Goal: Task Accomplishment & Management: Manage account settings

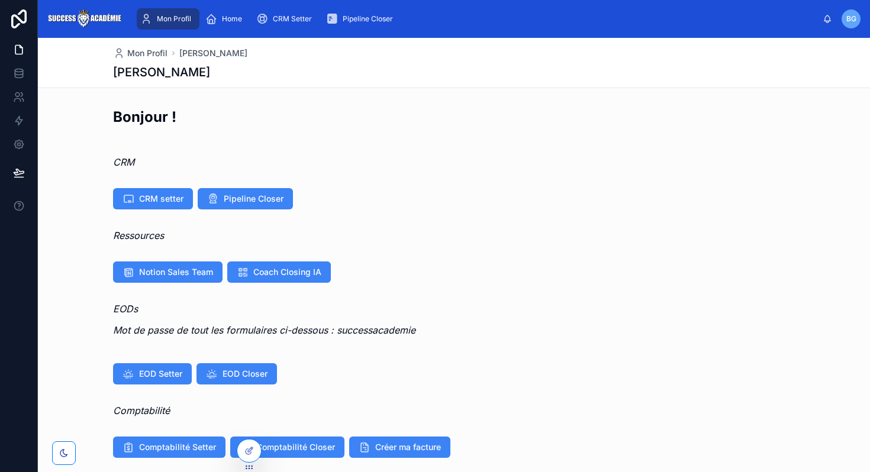
scroll to position [35, 0]
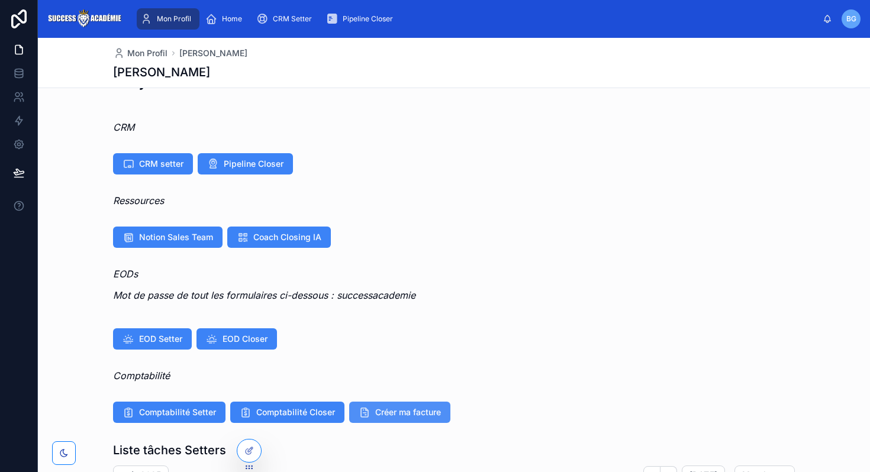
click at [368, 415] on icon at bounding box center [365, 413] width 12 height 12
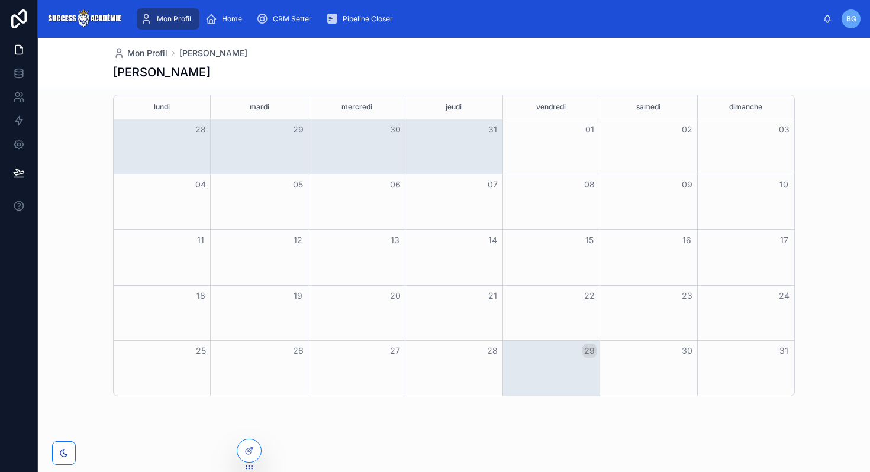
scroll to position [0, 0]
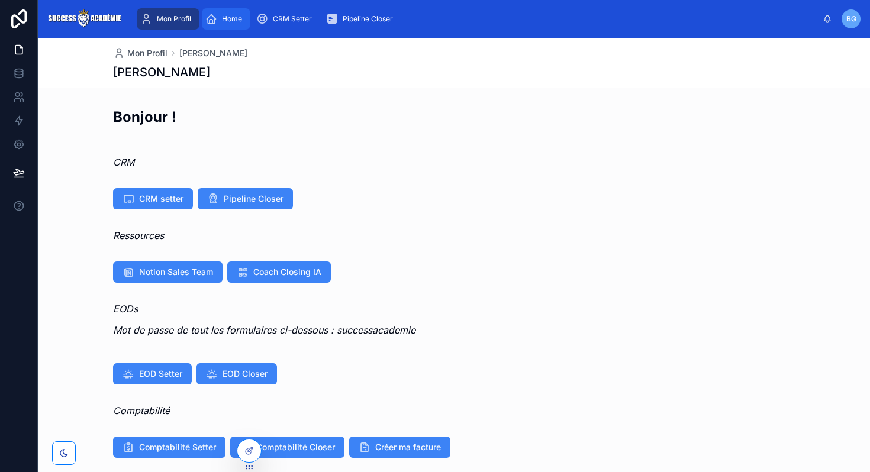
click at [224, 25] on div "Home" at bounding box center [225, 18] width 41 height 19
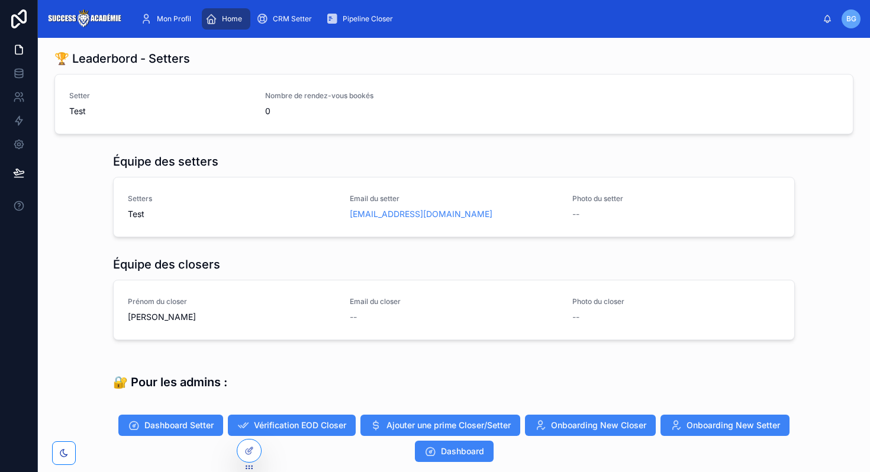
scroll to position [262, 0]
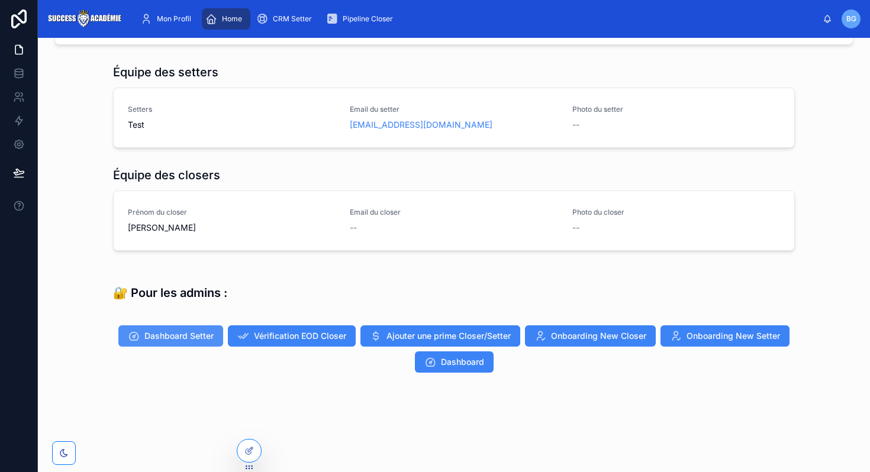
click at [206, 329] on button "Dashboard Setter" at bounding box center [170, 336] width 105 height 21
click at [312, 337] on span "Vérification EOD Closer" at bounding box center [300, 336] width 92 height 12
click at [249, 456] on div at bounding box center [249, 451] width 24 height 22
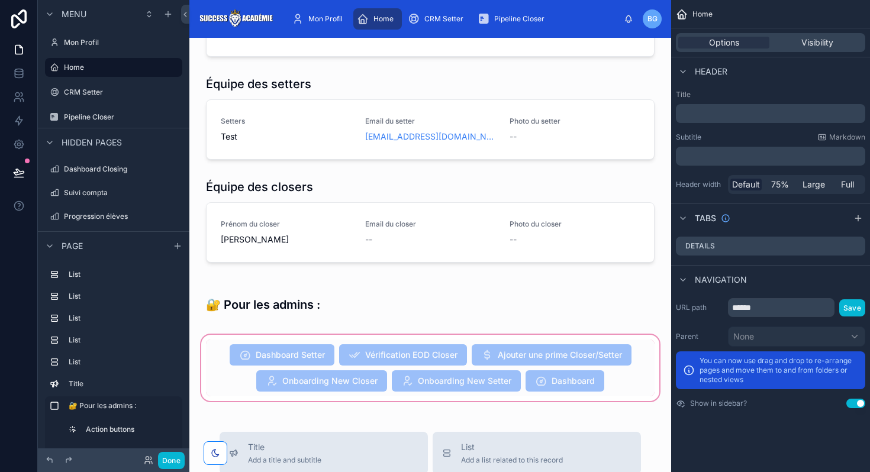
click at [283, 340] on div at bounding box center [430, 368] width 463 height 71
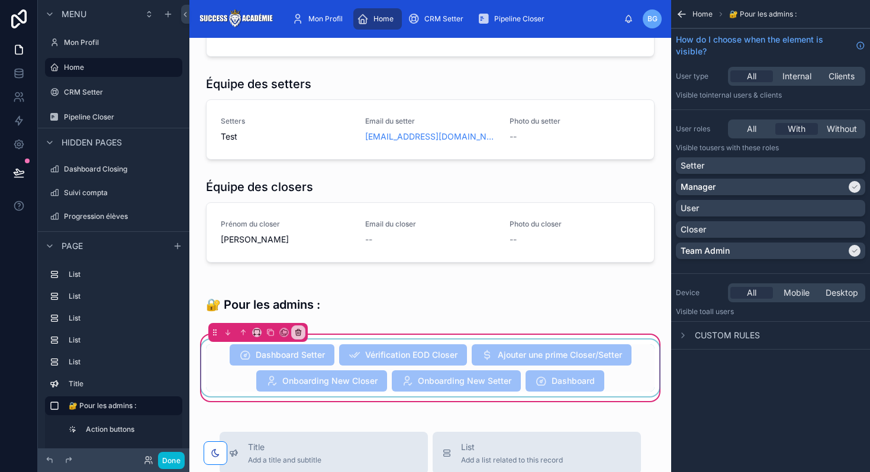
click at [612, 359] on div at bounding box center [430, 368] width 463 height 57
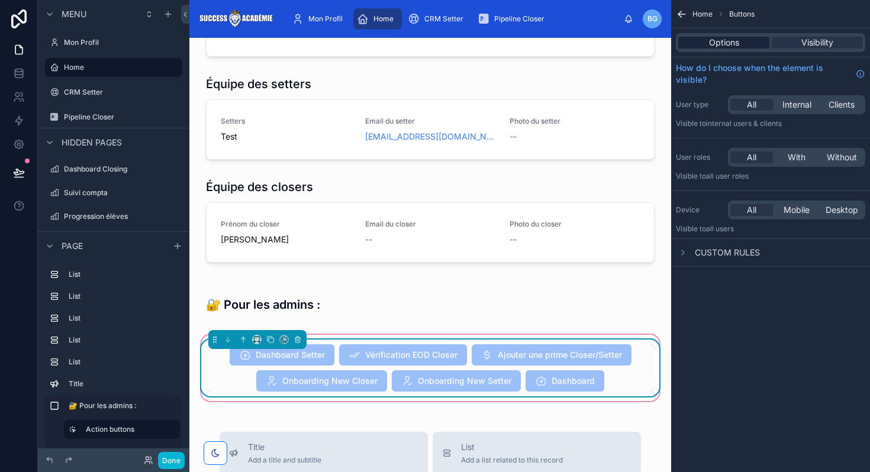
click at [750, 38] on div "Options" at bounding box center [723, 43] width 91 height 12
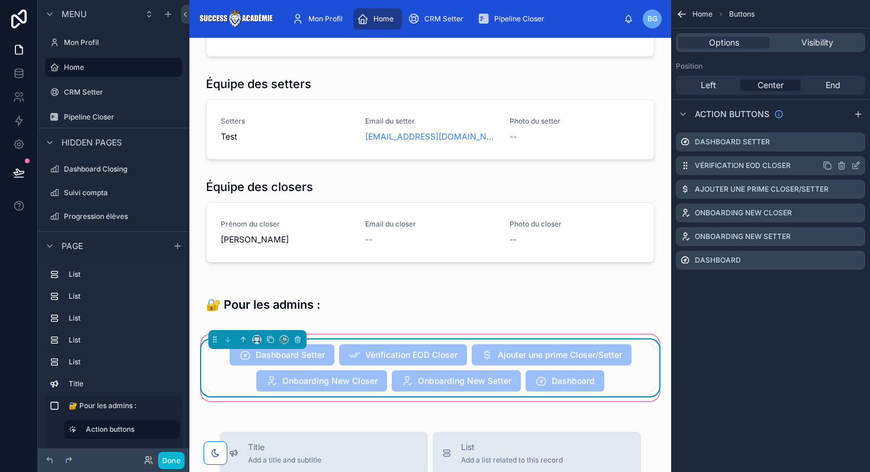
click at [855, 165] on icon "scrollable content" at bounding box center [855, 165] width 9 height 9
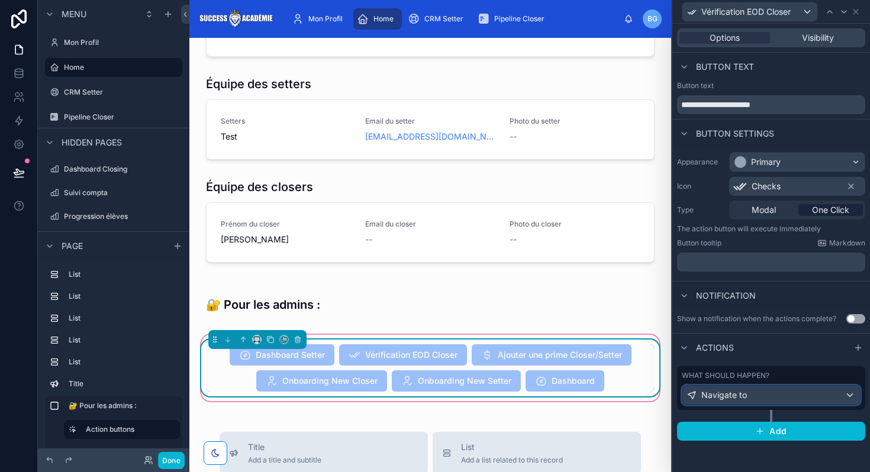
click at [759, 393] on div "Navigate to" at bounding box center [771, 395] width 178 height 19
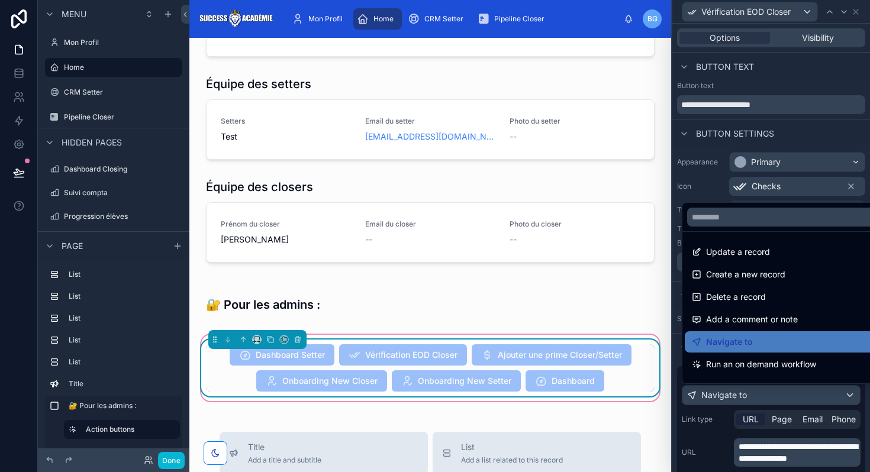
click at [759, 450] on div at bounding box center [771, 236] width 198 height 472
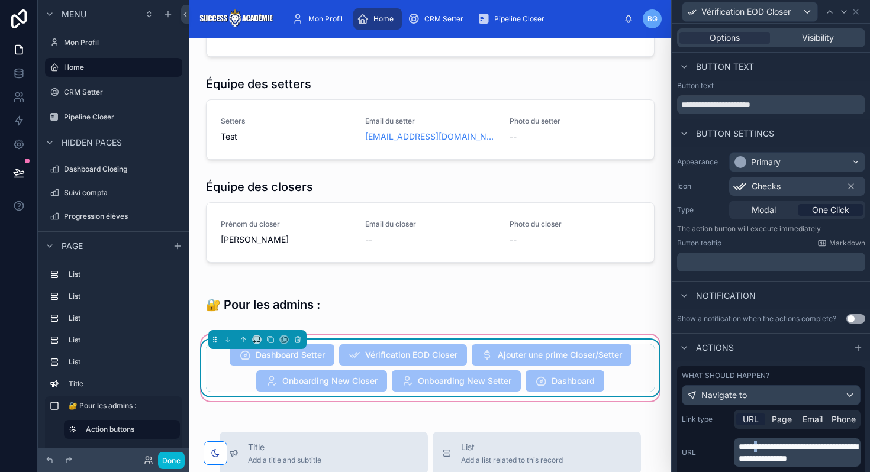
click at [759, 450] on span "**********" at bounding box center [798, 453] width 119 height 20
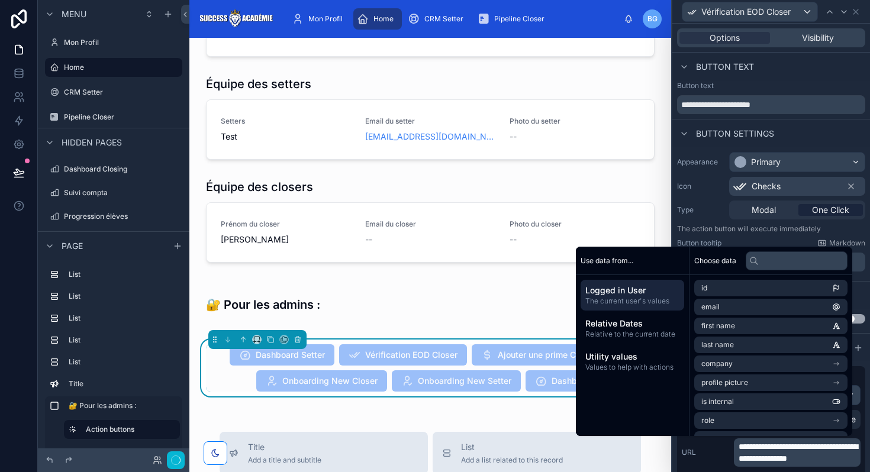
scroll to position [0, 0]
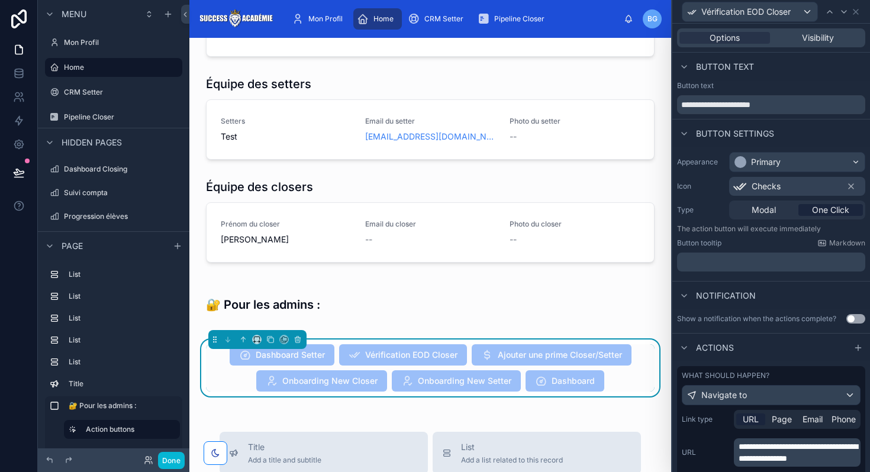
click at [723, 463] on div "**********" at bounding box center [771, 453] width 179 height 28
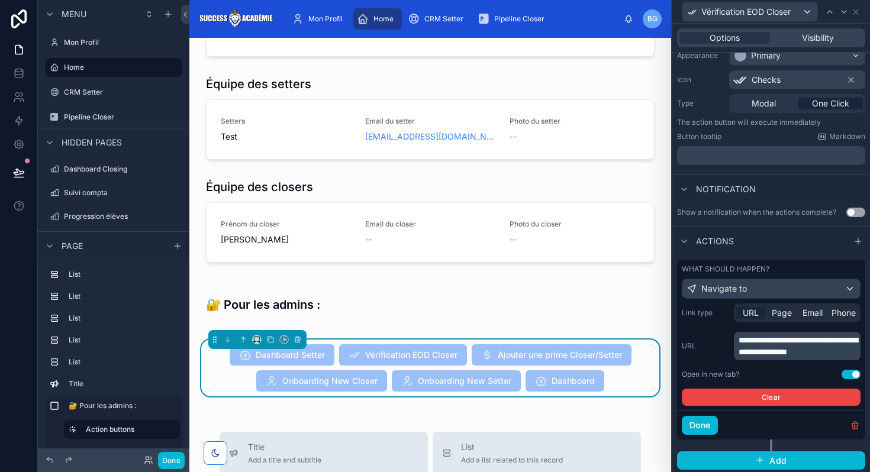
scroll to position [109, 0]
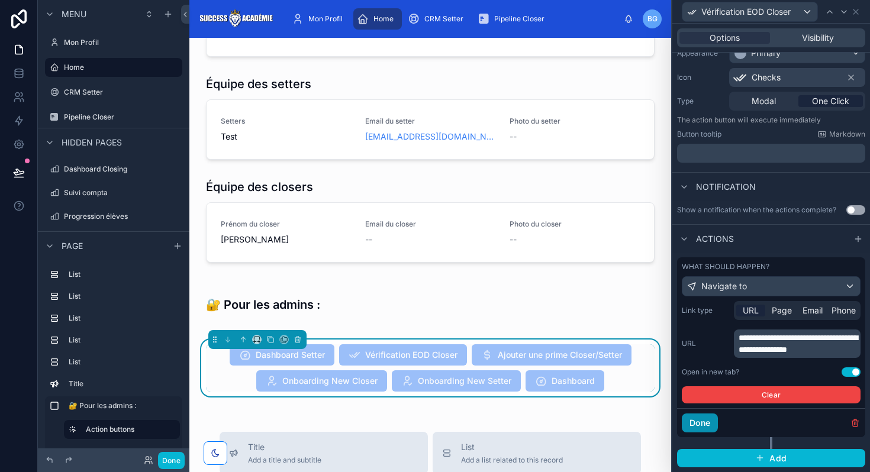
click at [700, 427] on button "Done" at bounding box center [700, 423] width 36 height 19
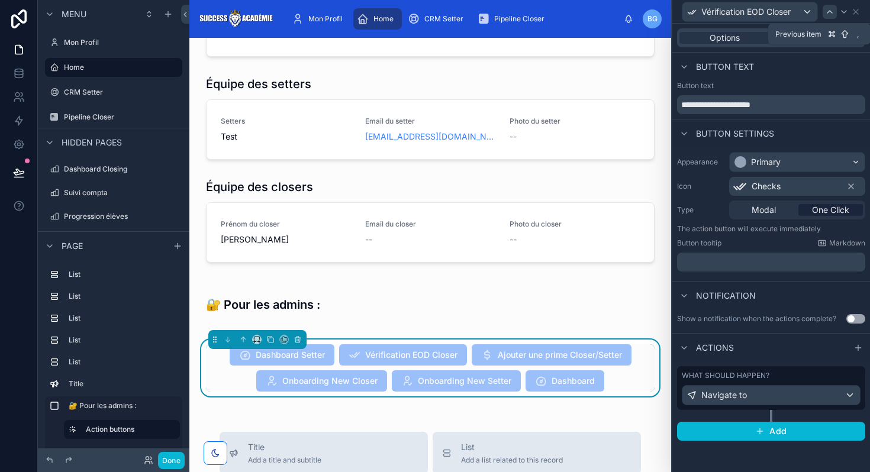
click at [828, 10] on icon at bounding box center [829, 11] width 9 height 9
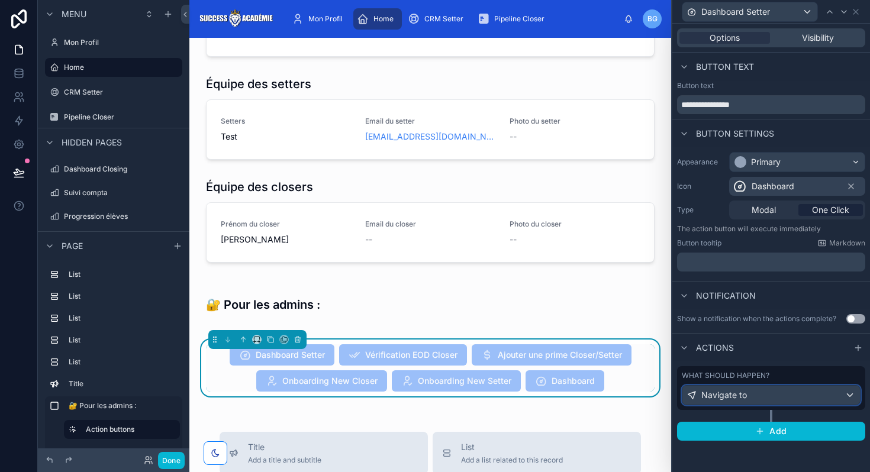
click at [726, 387] on div "Navigate to" at bounding box center [771, 395] width 178 height 19
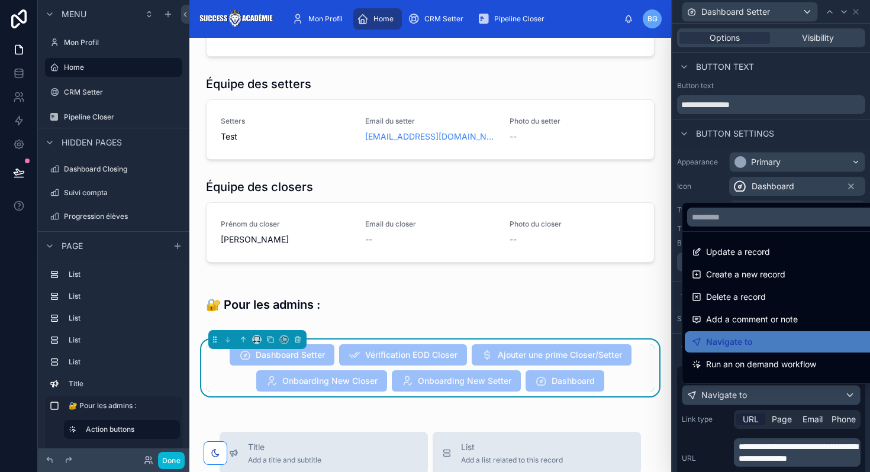
click at [765, 471] on div at bounding box center [771, 236] width 198 height 472
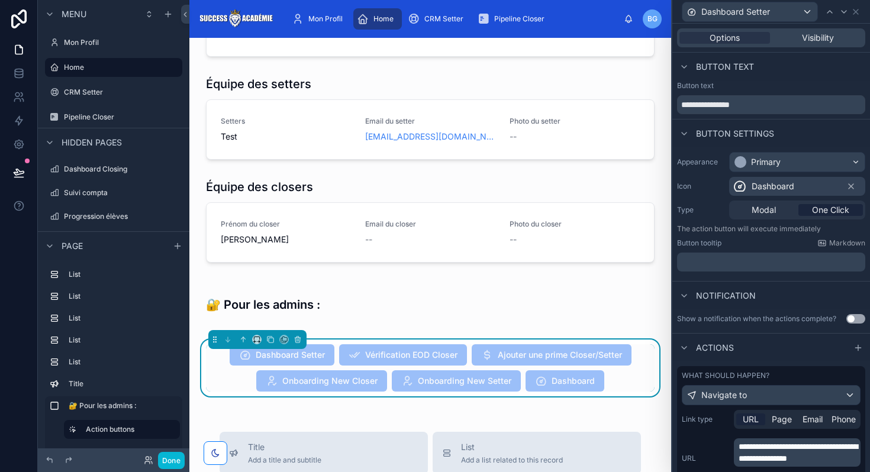
click at [766, 464] on p "**********" at bounding box center [799, 453] width 120 height 24
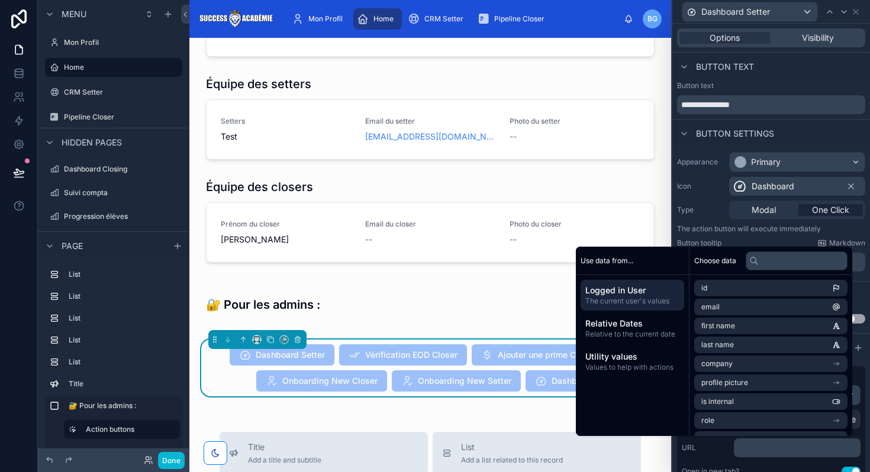
scroll to position [121, 0]
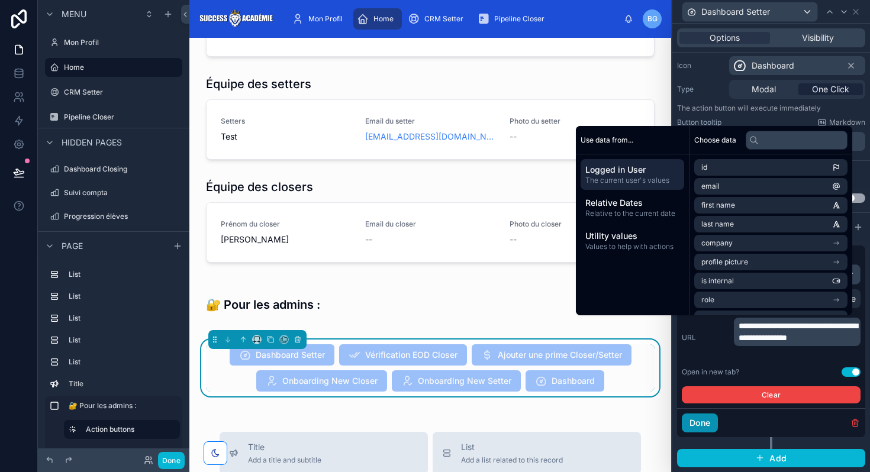
click at [693, 428] on button "Done" at bounding box center [700, 423] width 36 height 19
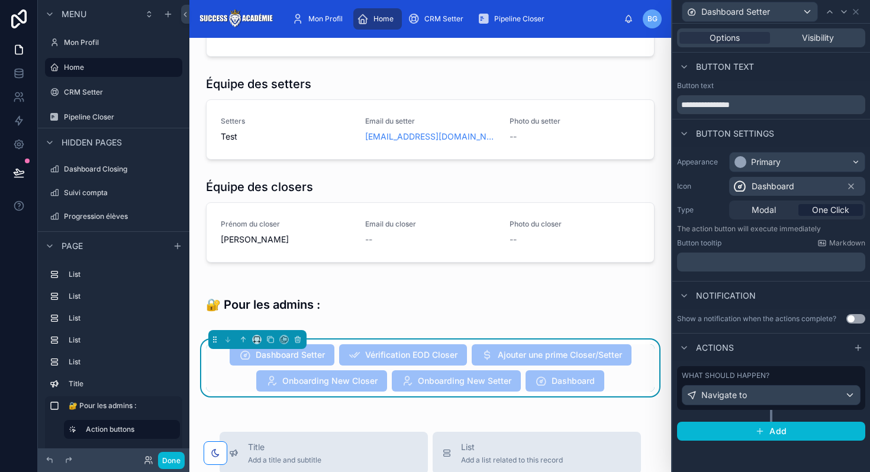
scroll to position [0, 0]
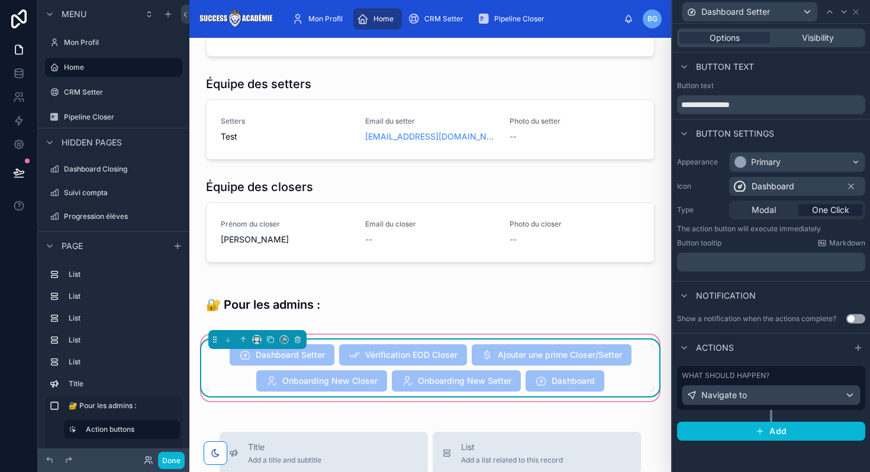
click at [510, 350] on span "Ajouter une prime Closer/Setter" at bounding box center [552, 356] width 160 height 12
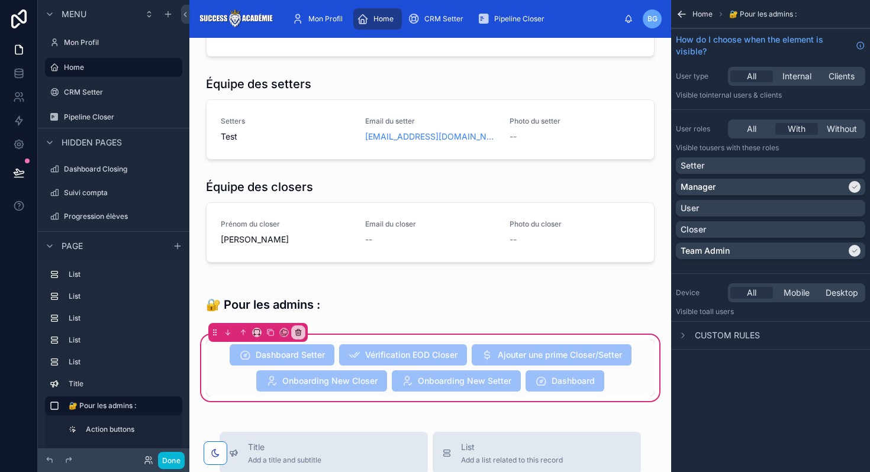
click at [684, 14] on icon "scrollable content" at bounding box center [681, 14] width 7 height 0
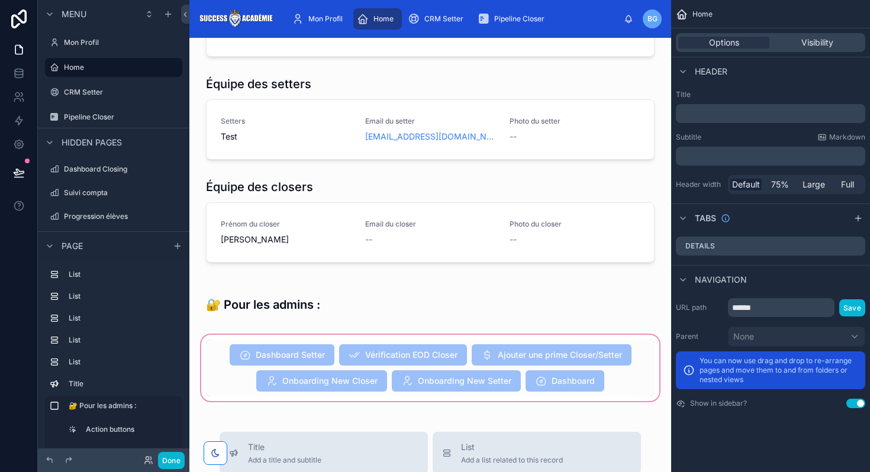
click at [551, 370] on div at bounding box center [430, 368] width 463 height 71
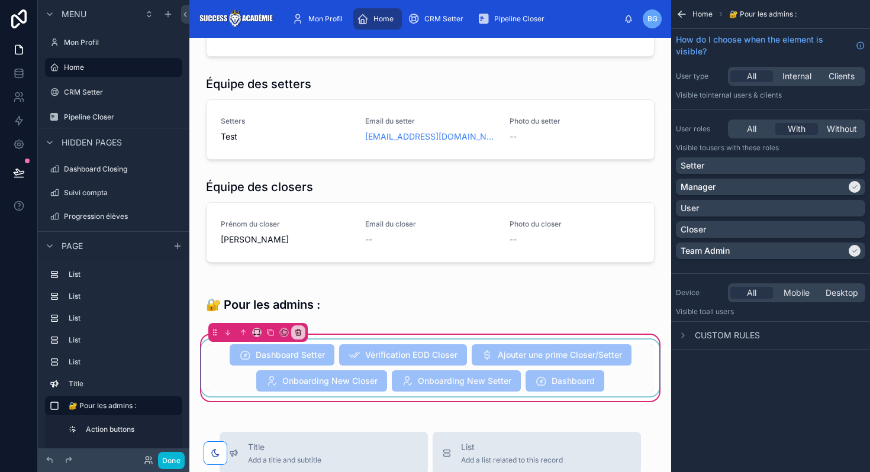
click at [531, 365] on div at bounding box center [430, 368] width 463 height 57
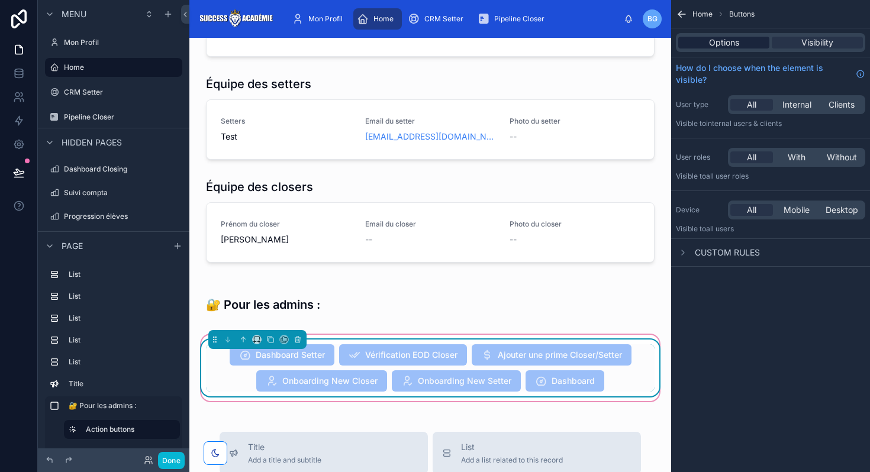
click at [745, 46] on div "Options" at bounding box center [723, 43] width 91 height 12
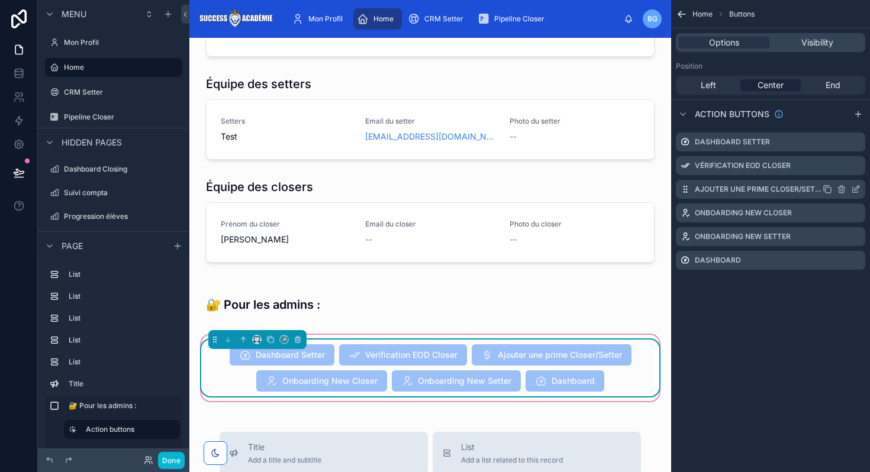
click at [841, 189] on icon "scrollable content" at bounding box center [841, 190] width 0 height 2
click at [836, 167] on icon at bounding box center [836, 170] width 9 height 9
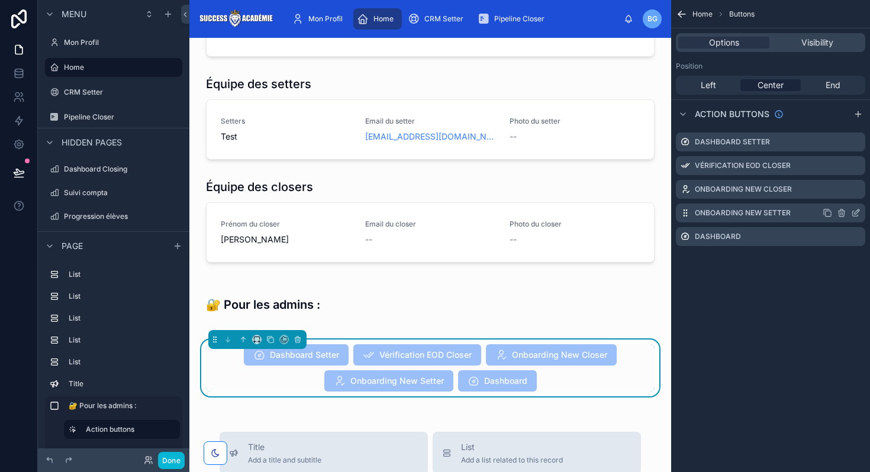
click at [855, 211] on icon "scrollable content" at bounding box center [857, 212] width 5 height 5
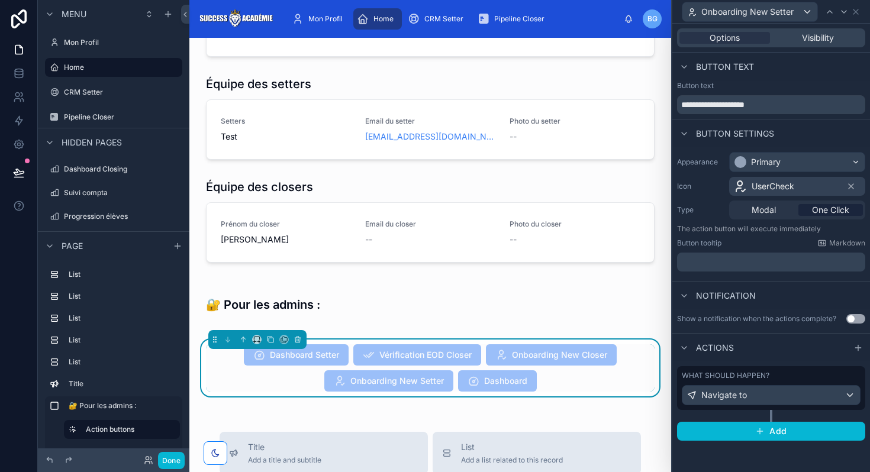
click at [772, 377] on div "What should happen?" at bounding box center [771, 375] width 179 height 9
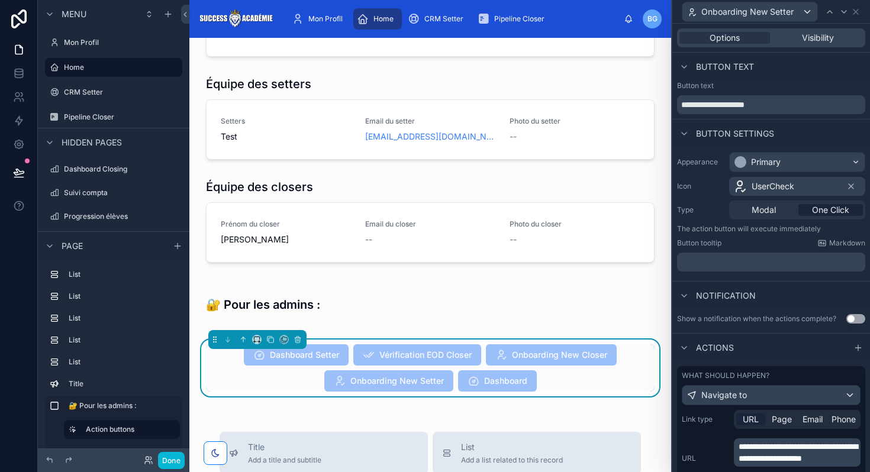
click at [773, 452] on p "**********" at bounding box center [799, 453] width 120 height 24
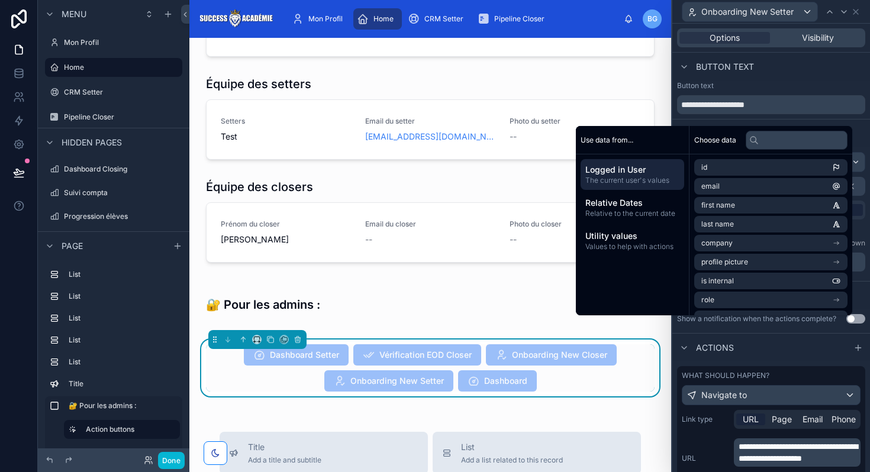
scroll to position [121, 0]
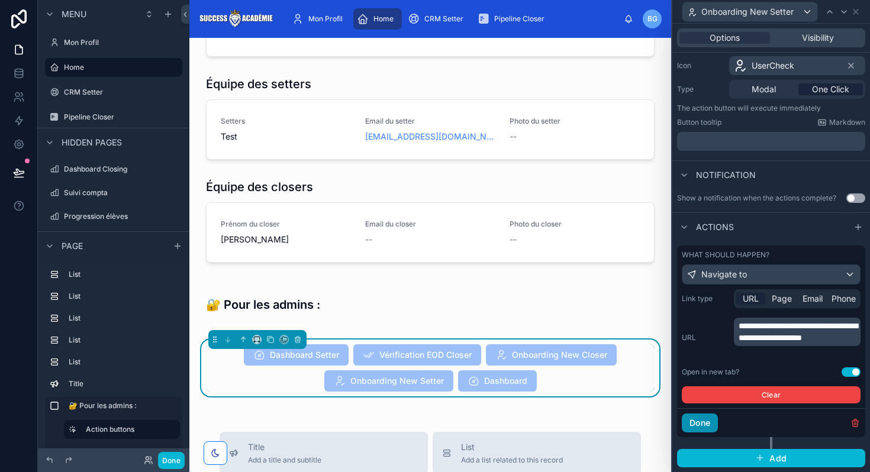
click at [703, 426] on button "Done" at bounding box center [700, 423] width 36 height 19
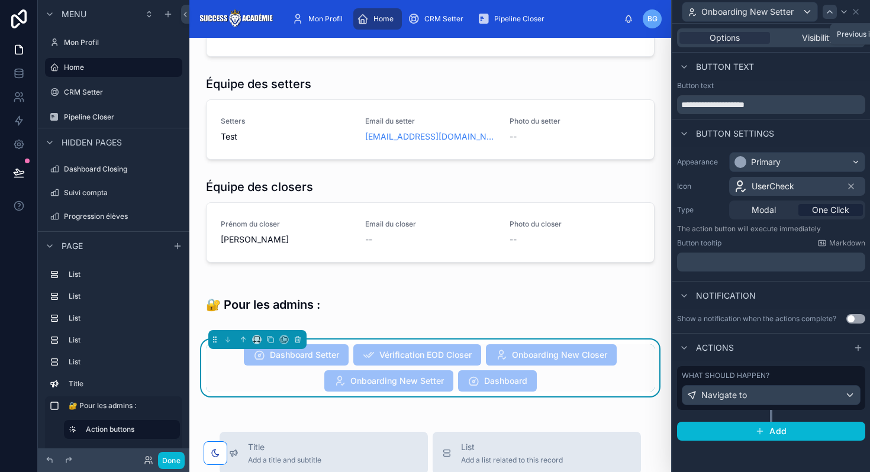
click at [827, 12] on icon at bounding box center [829, 11] width 9 height 9
click at [750, 408] on div "What should happen? Navigate to" at bounding box center [771, 388] width 188 height 44
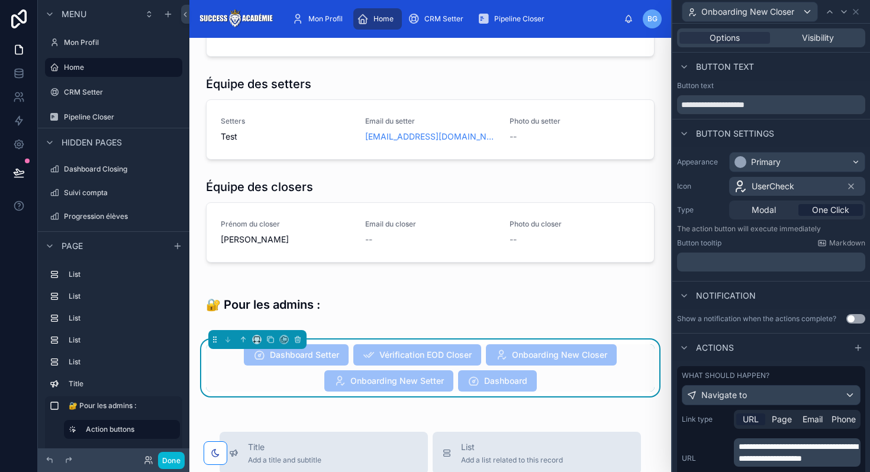
click at [768, 465] on p "**********" at bounding box center [799, 453] width 120 height 24
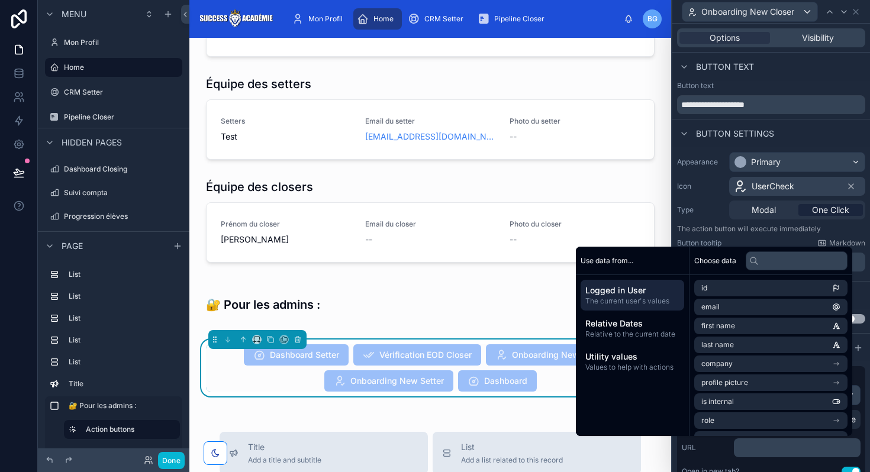
scroll to position [121, 0]
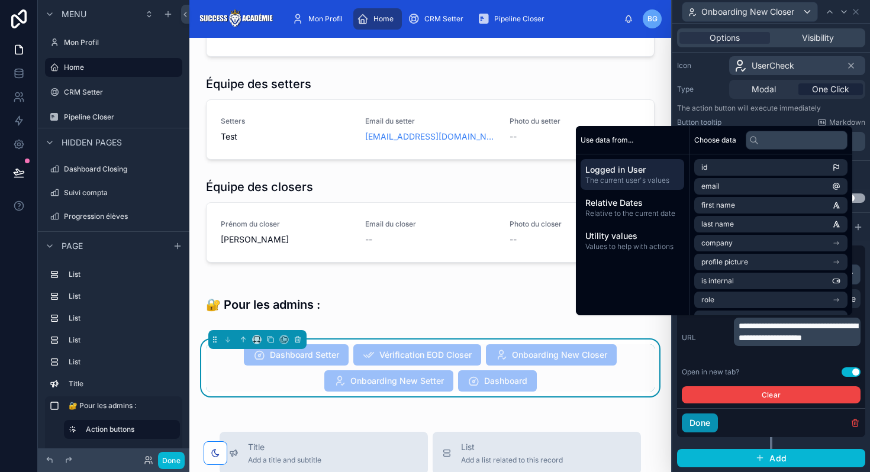
click at [711, 423] on button "Done" at bounding box center [700, 423] width 36 height 19
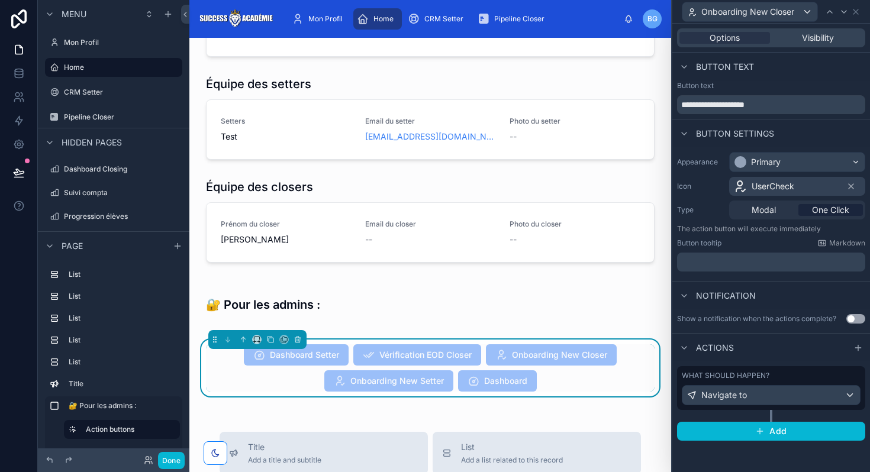
scroll to position [0, 0]
click at [21, 176] on icon at bounding box center [19, 173] width 12 height 12
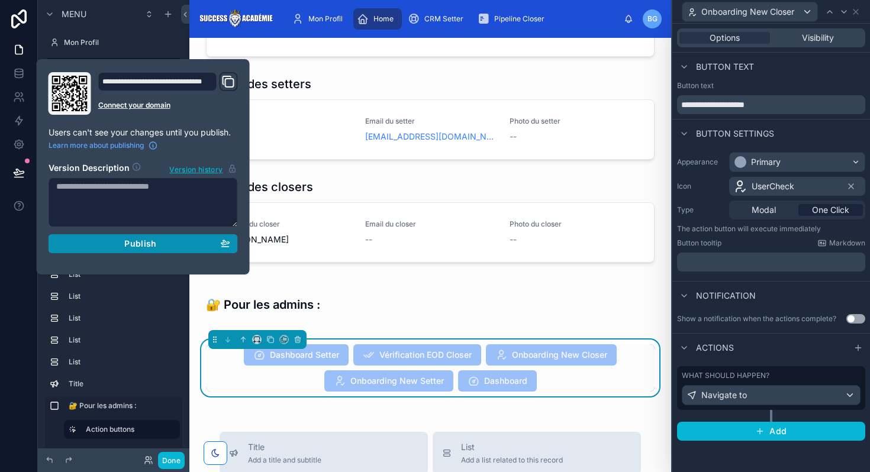
click at [112, 242] on div "Publish" at bounding box center [143, 244] width 174 height 11
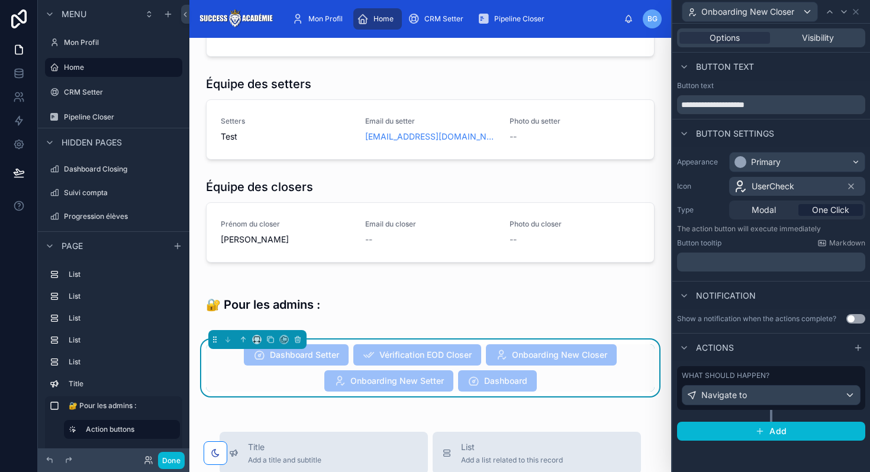
click at [315, 159] on div "Cash Collecté - TOTAL 0 🏆 Leaderbord - Closers Closer [PERSON_NAME] test S-A To…" at bounding box center [430, 362] width 482 height 1172
click at [860, 13] on icon at bounding box center [855, 11] width 9 height 9
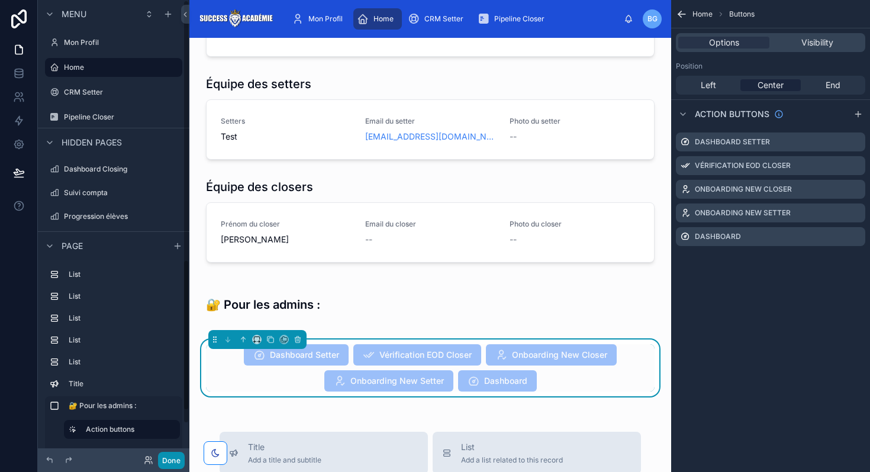
click at [168, 466] on button "Done" at bounding box center [171, 460] width 27 height 17
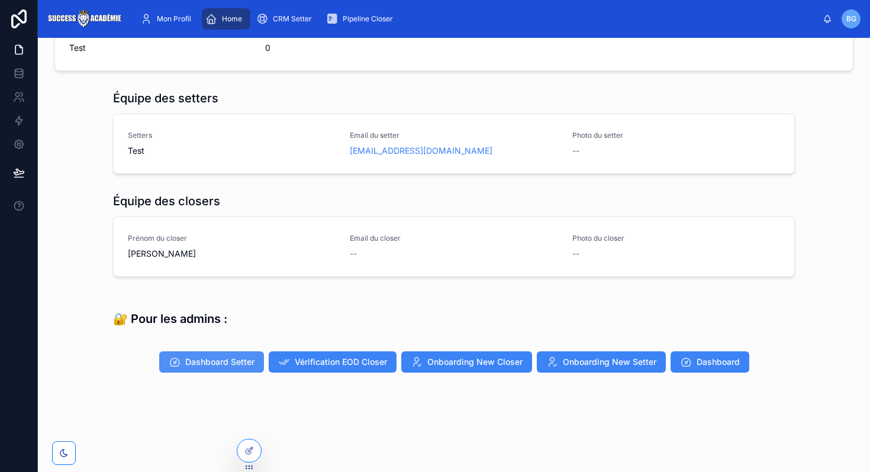
click at [216, 357] on span "Dashboard Setter" at bounding box center [219, 362] width 69 height 12
click at [240, 363] on span "Dashboard Setter" at bounding box center [219, 362] width 69 height 12
click at [247, 443] on div at bounding box center [249, 451] width 24 height 22
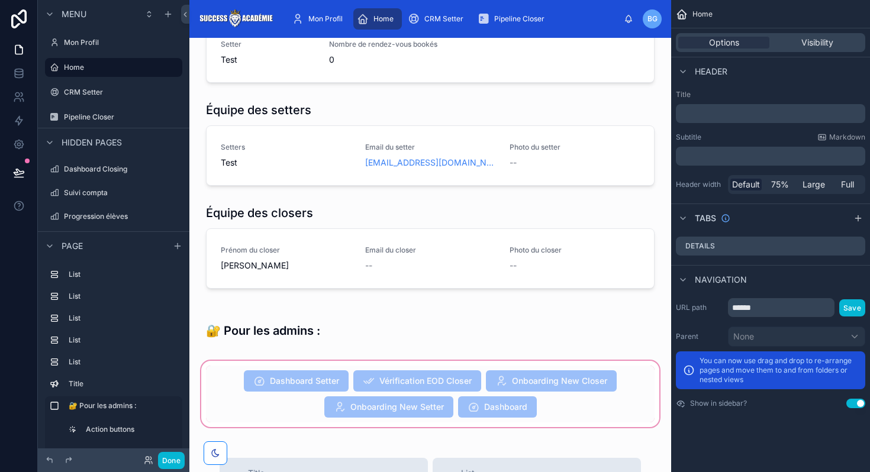
click at [276, 386] on div at bounding box center [430, 394] width 463 height 71
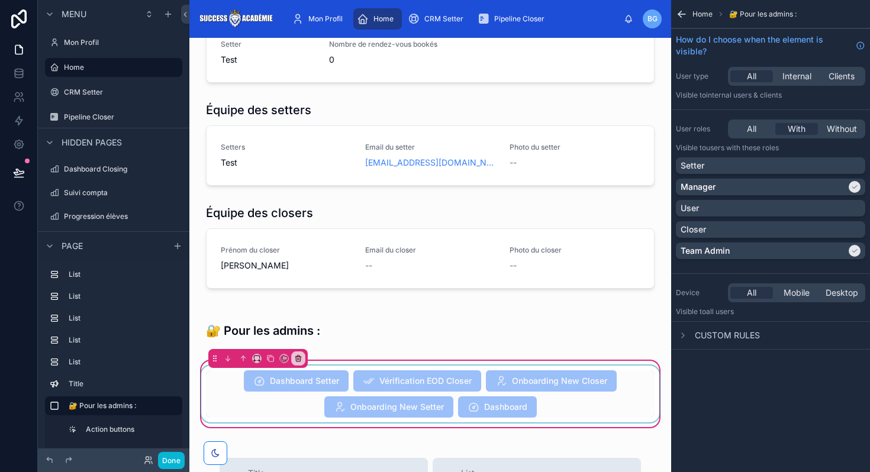
click at [420, 369] on div at bounding box center [430, 394] width 463 height 57
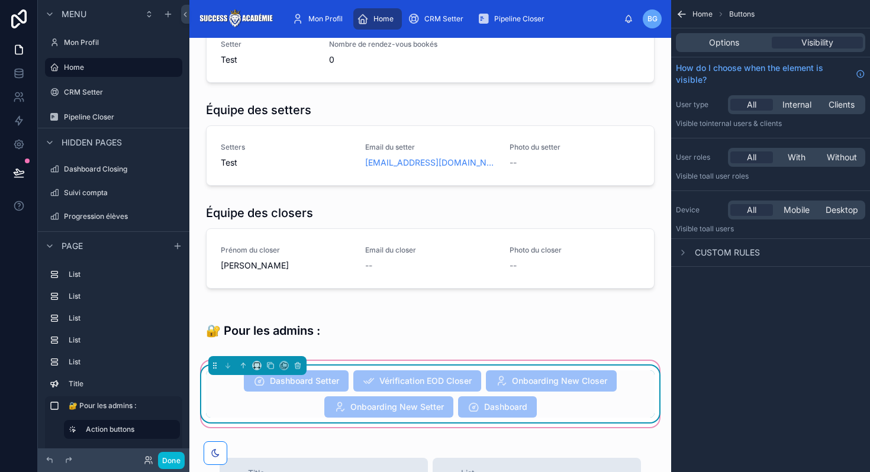
click at [522, 376] on span "Onboarding New Closer" at bounding box center [551, 382] width 131 height 12
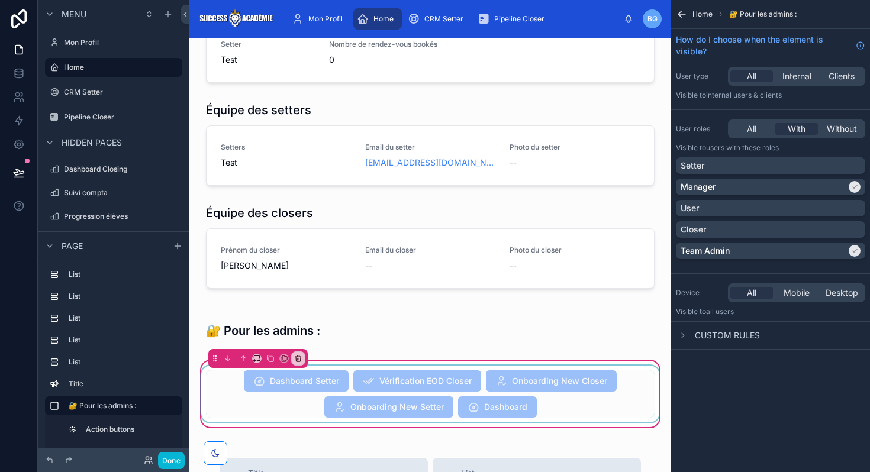
click at [526, 380] on div at bounding box center [430, 394] width 463 height 57
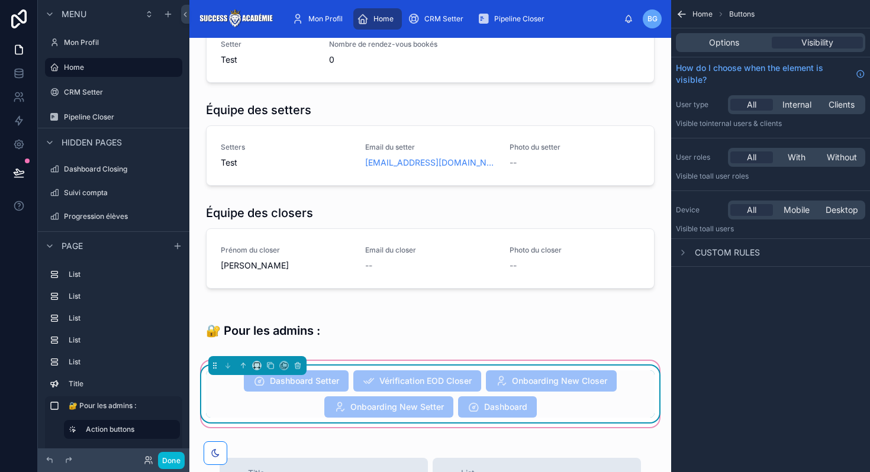
click at [526, 380] on div "Dashboard Setter Vérification EOD Closer Onboarding New Closer Onboarding New S…" at bounding box center [430, 393] width 449 height 47
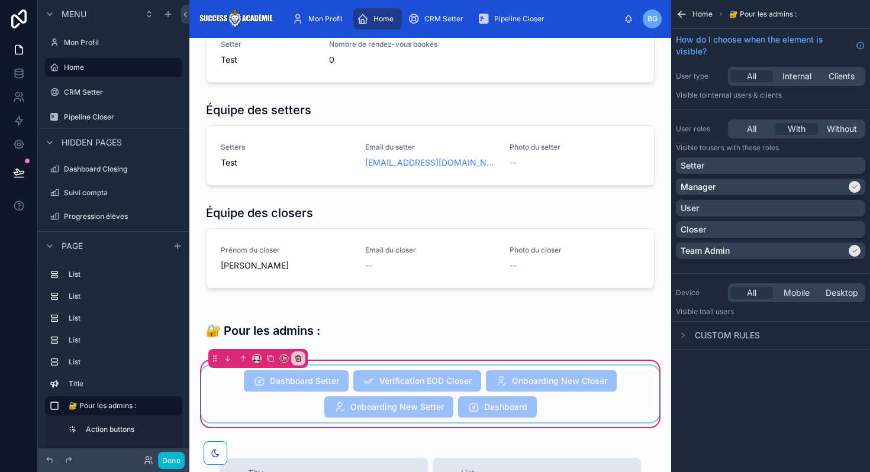
click at [600, 371] on div at bounding box center [430, 394] width 463 height 57
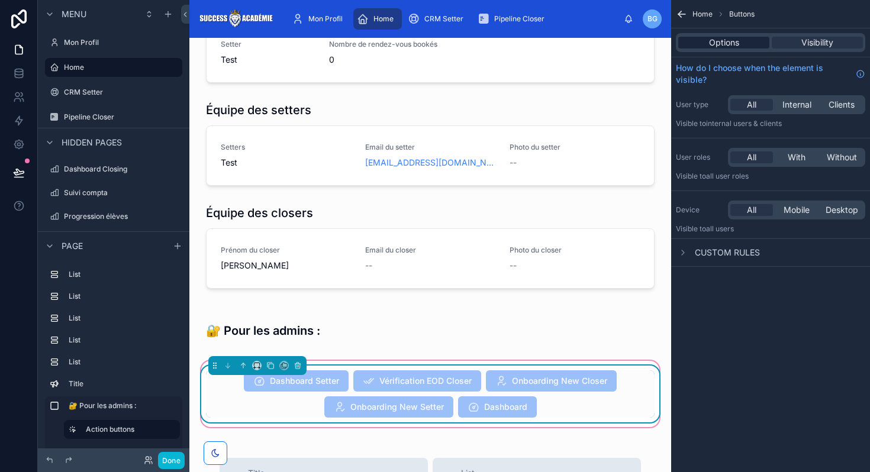
click at [716, 47] on span "Options" at bounding box center [724, 43] width 30 height 12
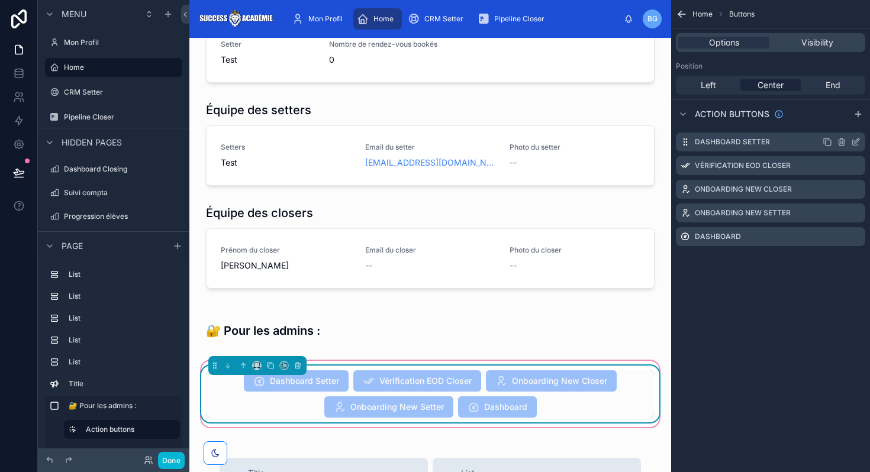
click at [853, 143] on icon "scrollable content" at bounding box center [855, 142] width 5 height 5
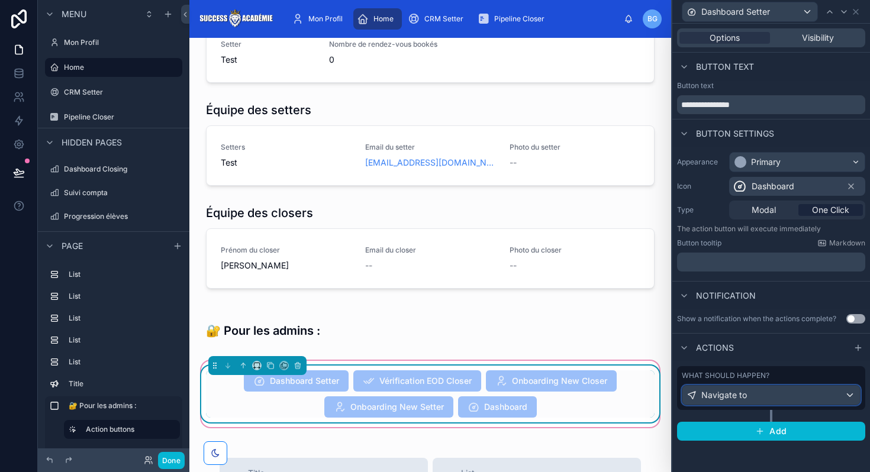
click at [721, 395] on span "Navigate to" at bounding box center [724, 395] width 46 height 12
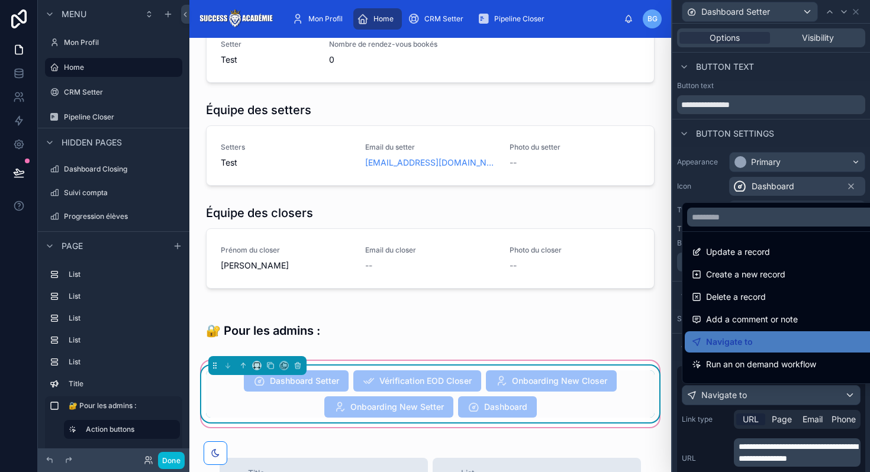
click at [757, 452] on div at bounding box center [771, 236] width 198 height 472
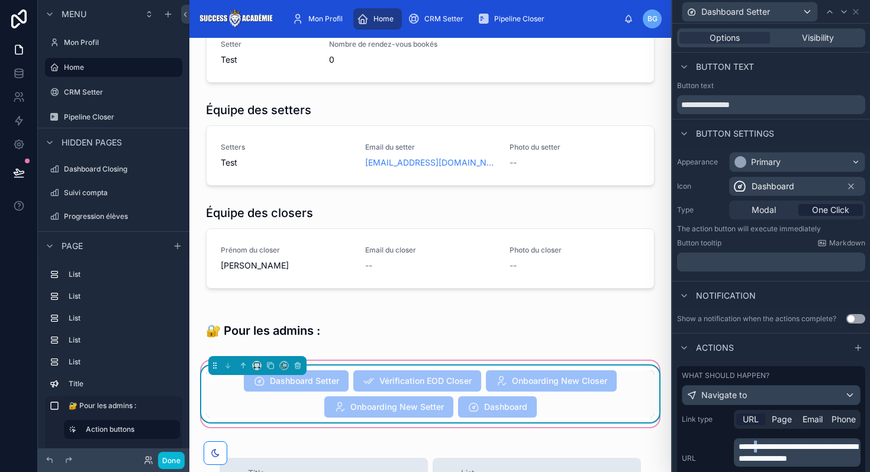
click at [757, 452] on span "**********" at bounding box center [798, 453] width 119 height 20
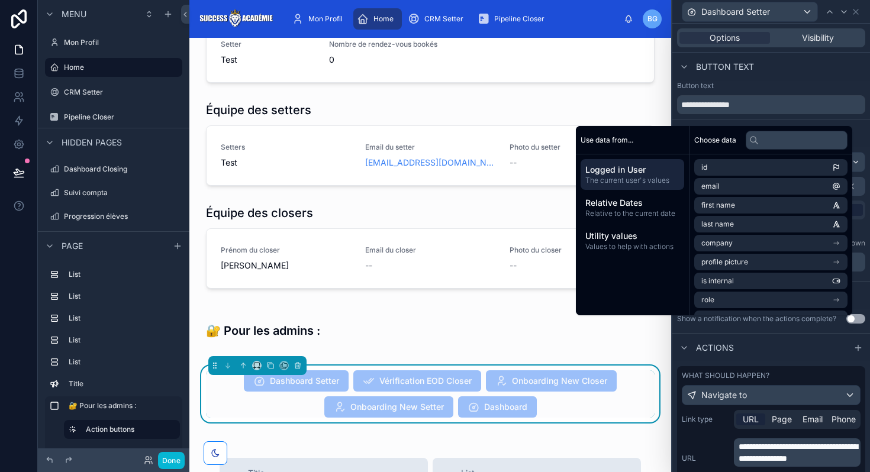
scroll to position [121, 0]
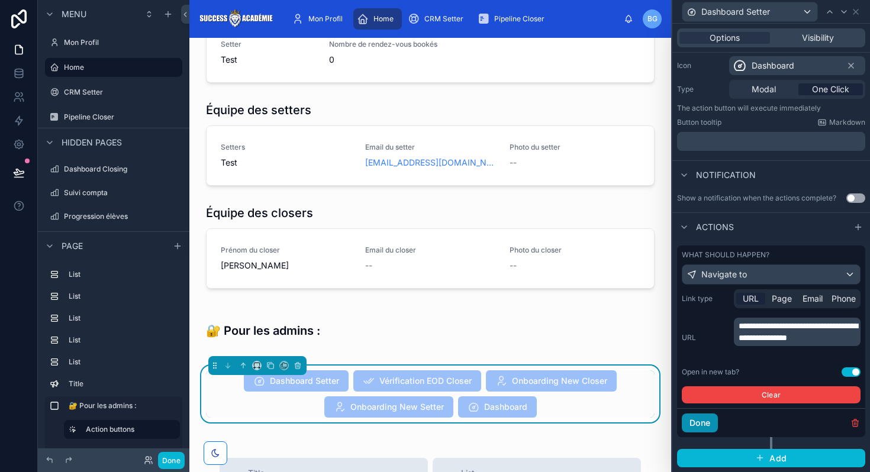
click at [700, 418] on button "Done" at bounding box center [700, 423] width 36 height 19
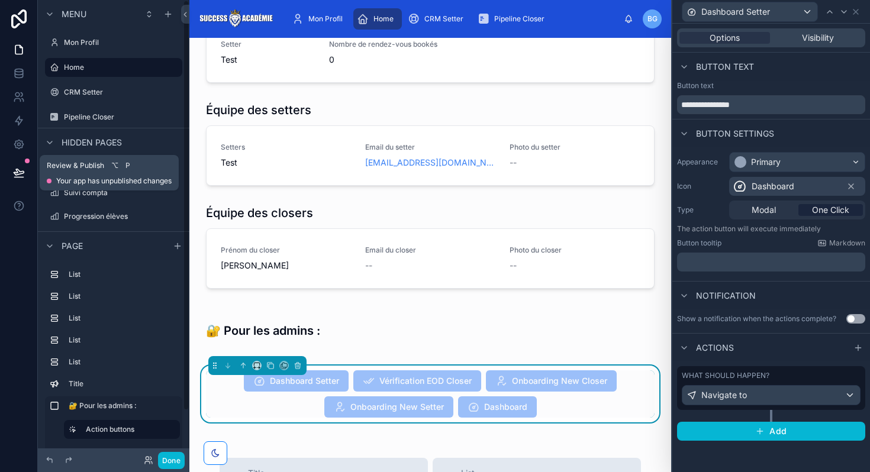
click at [18, 170] on icon at bounding box center [19, 172] width 10 height 6
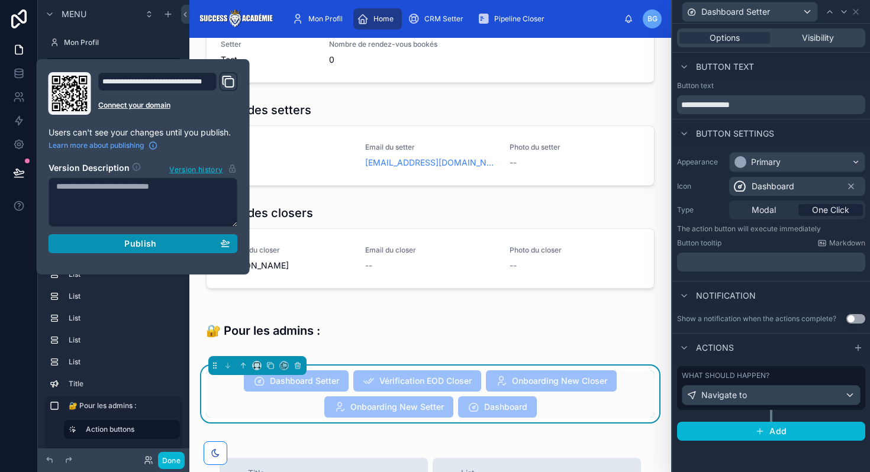
click at [98, 241] on div "Publish" at bounding box center [143, 244] width 174 height 11
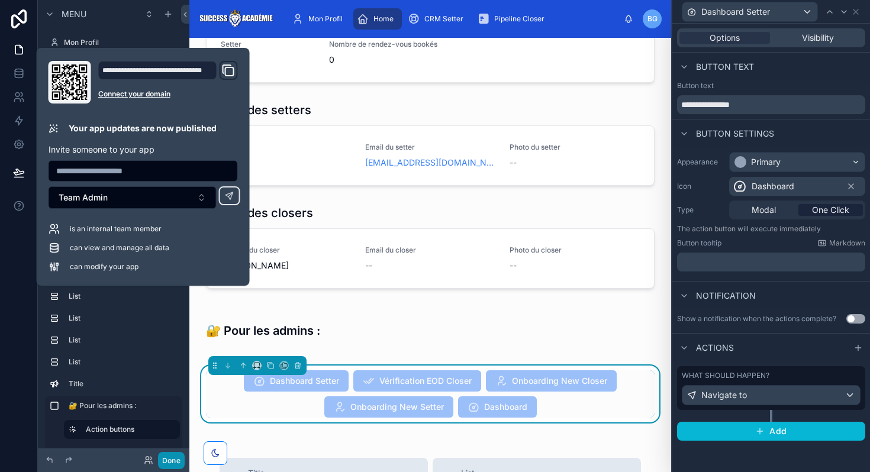
click at [174, 460] on button "Done" at bounding box center [171, 460] width 27 height 17
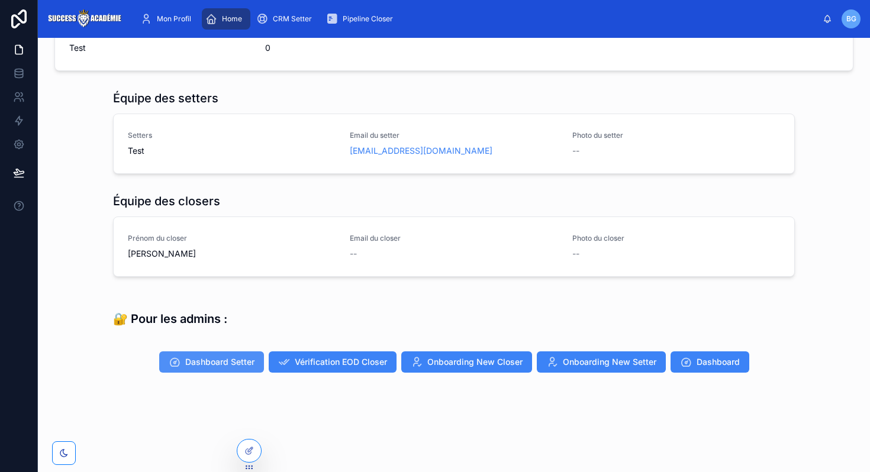
click at [218, 363] on span "Dashboard Setter" at bounding box center [219, 362] width 69 height 12
click at [321, 361] on span "Vérification EOD Closer" at bounding box center [341, 362] width 92 height 12
click at [436, 356] on span "Onboarding New Closer" at bounding box center [474, 362] width 95 height 12
click at [624, 368] on button "Onboarding New Setter" at bounding box center [601, 362] width 129 height 21
click at [705, 353] on button "Dashboard" at bounding box center [710, 362] width 79 height 21
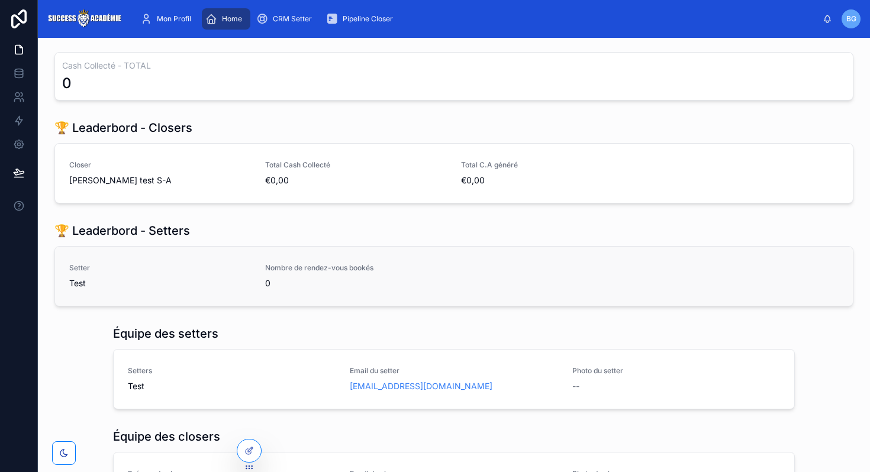
scroll to position [236, 0]
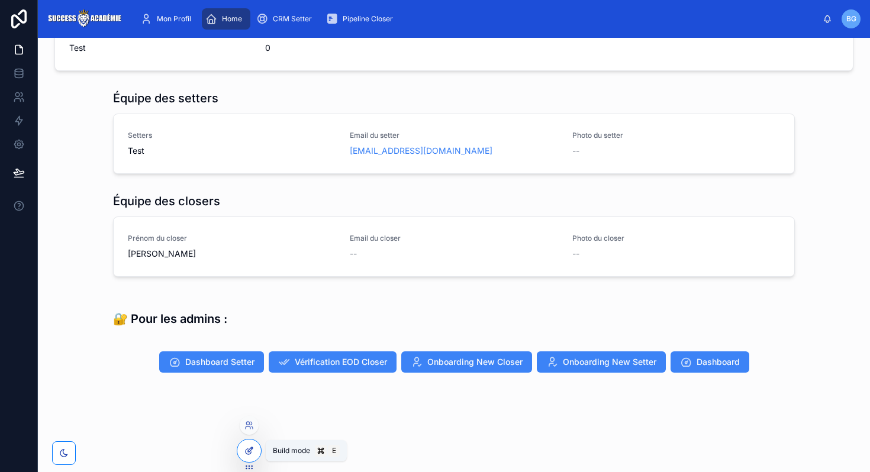
click at [252, 449] on icon at bounding box center [248, 450] width 9 height 9
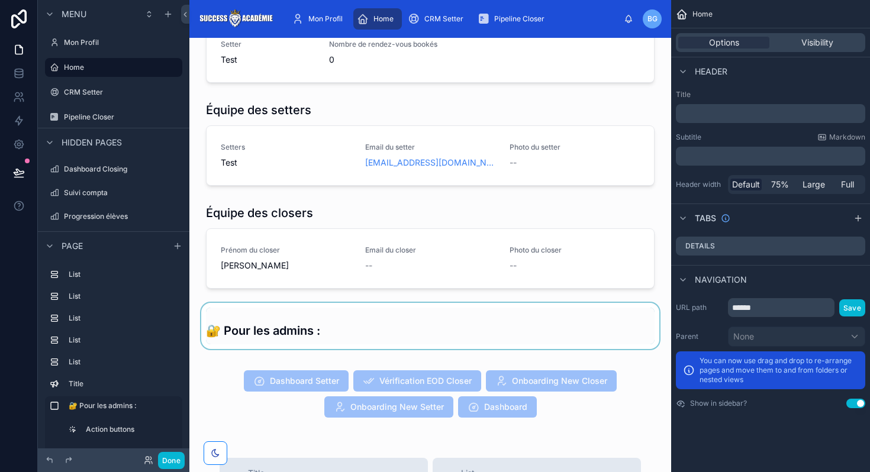
click at [306, 305] on div at bounding box center [430, 326] width 463 height 46
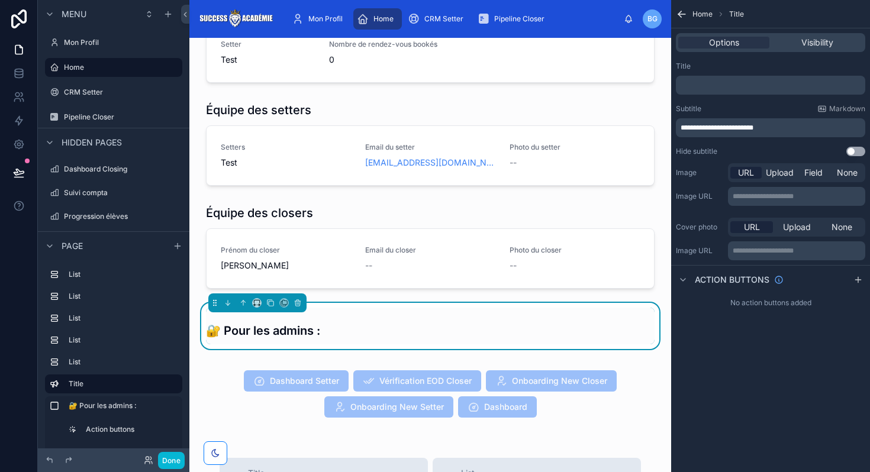
click at [777, 123] on p "**********" at bounding box center [772, 127] width 182 height 9
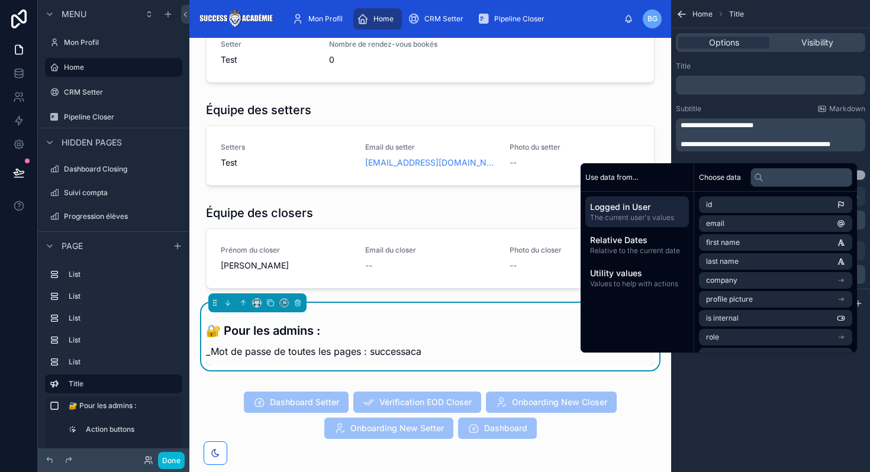
scroll to position [0, 0]
click at [693, 450] on div "**********" at bounding box center [770, 236] width 199 height 472
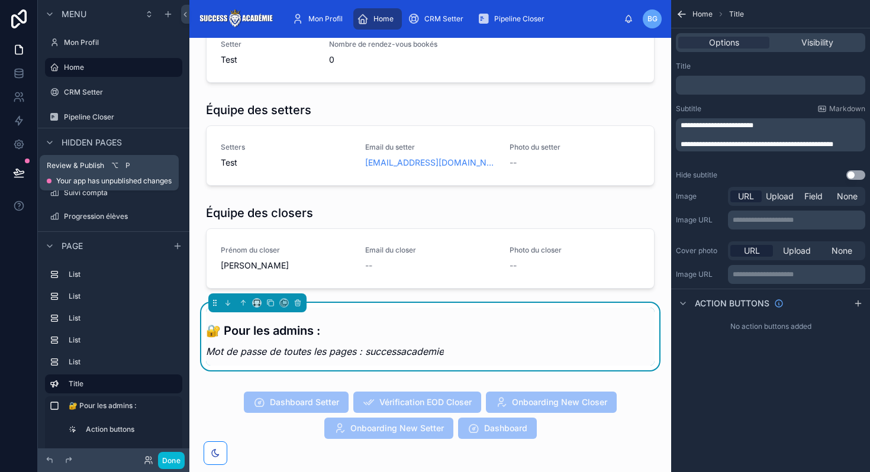
click at [21, 164] on button at bounding box center [19, 172] width 26 height 33
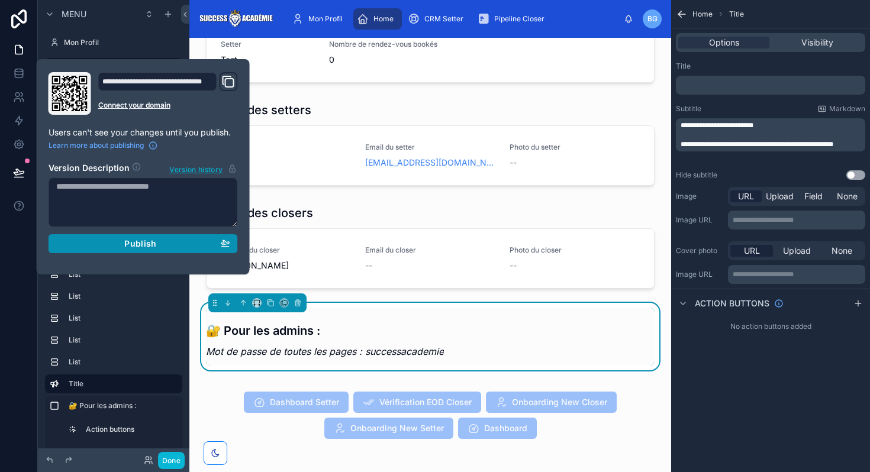
click at [116, 244] on div "Publish" at bounding box center [143, 244] width 174 height 11
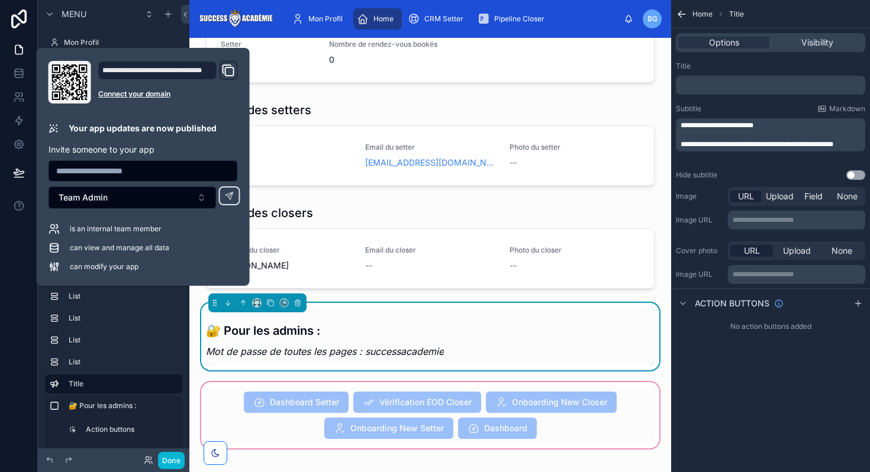
click at [274, 392] on div at bounding box center [430, 415] width 463 height 71
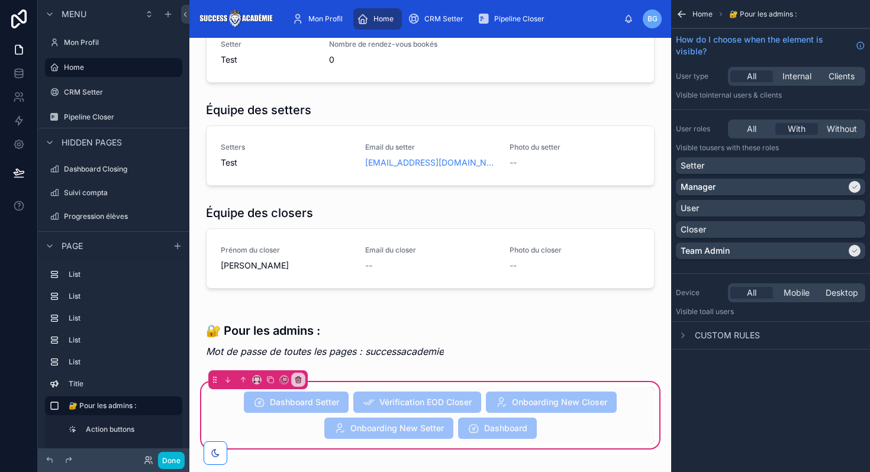
click at [274, 392] on div at bounding box center [430, 415] width 463 height 57
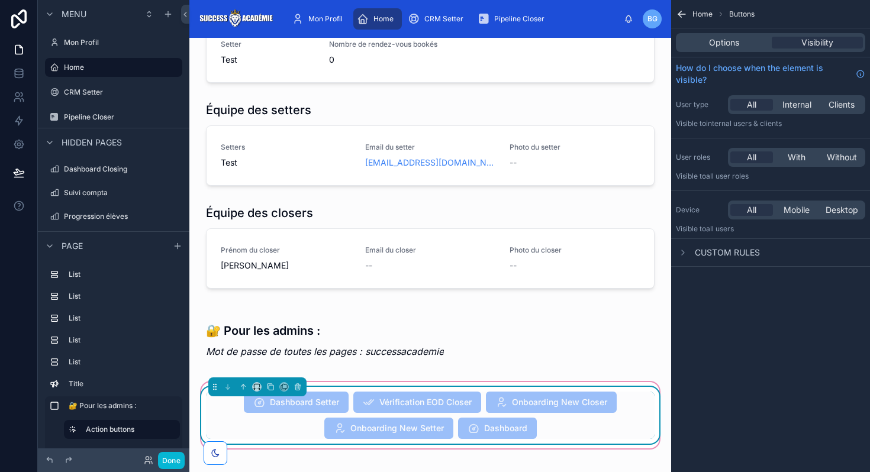
click at [324, 398] on span "Dashboard Setter" at bounding box center [296, 404] width 105 height 12
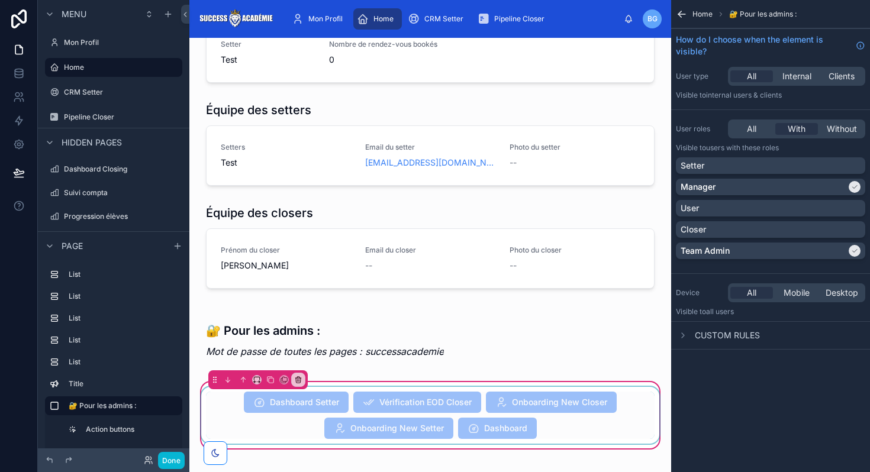
click at [347, 409] on div at bounding box center [430, 415] width 463 height 57
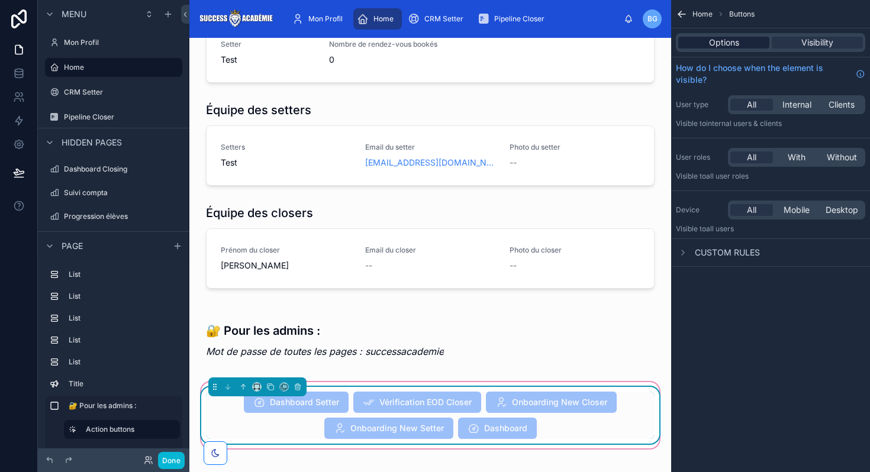
click at [745, 43] on div "Options" at bounding box center [723, 43] width 91 height 12
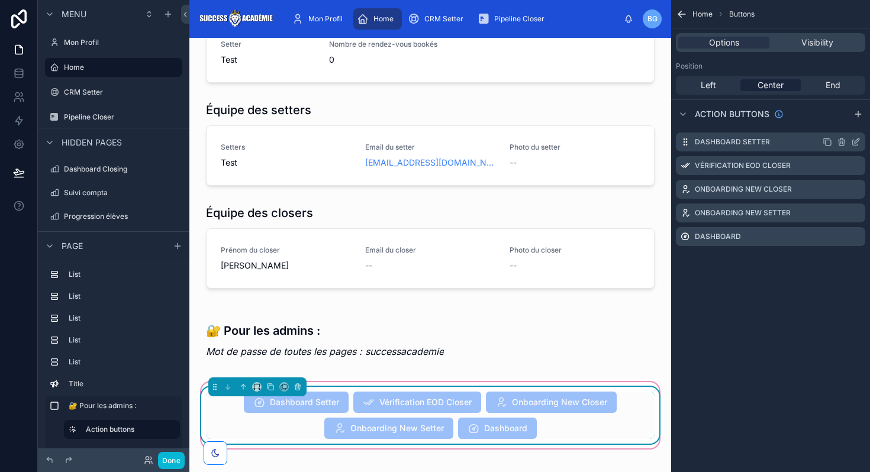
click at [859, 143] on icon "scrollable content" at bounding box center [855, 141] width 9 height 9
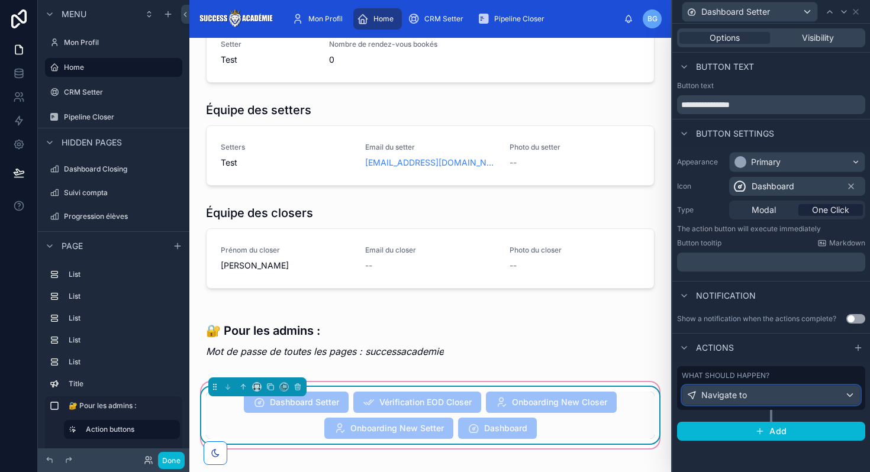
click at [728, 403] on div "Navigate to" at bounding box center [771, 395] width 178 height 19
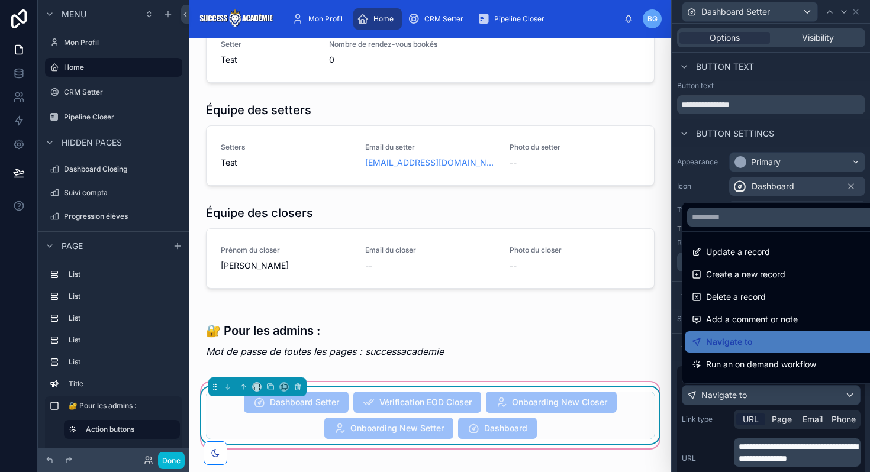
click at [766, 447] on div at bounding box center [771, 236] width 198 height 472
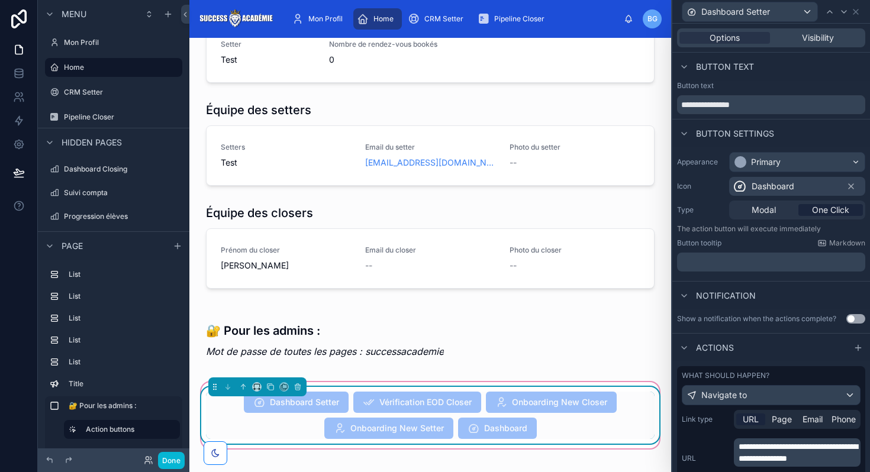
click at [766, 447] on span "**********" at bounding box center [798, 453] width 119 height 20
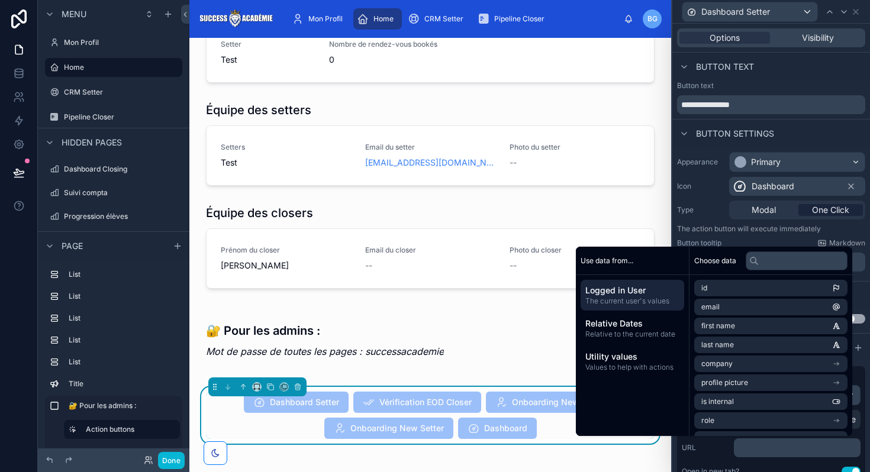
scroll to position [121, 0]
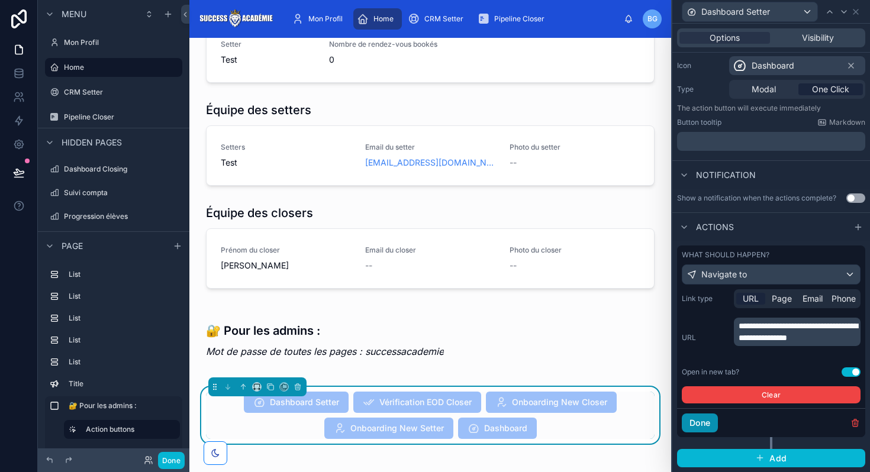
click at [705, 417] on button "Done" at bounding box center [700, 423] width 36 height 19
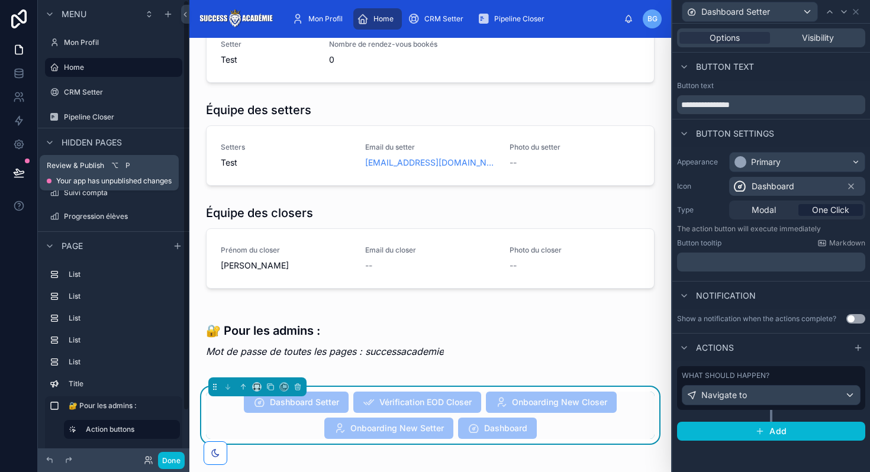
click at [9, 173] on button at bounding box center [19, 172] width 26 height 33
click at [16, 173] on icon at bounding box center [19, 173] width 12 height 12
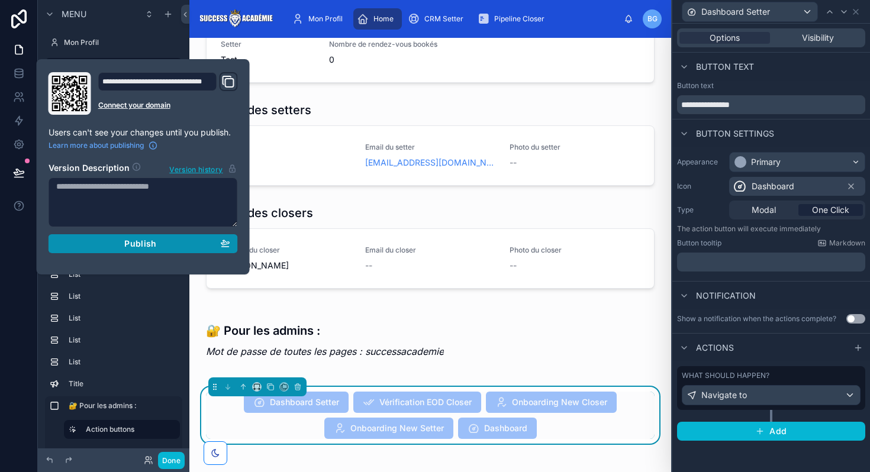
click at [97, 243] on div "Publish" at bounding box center [143, 244] width 174 height 11
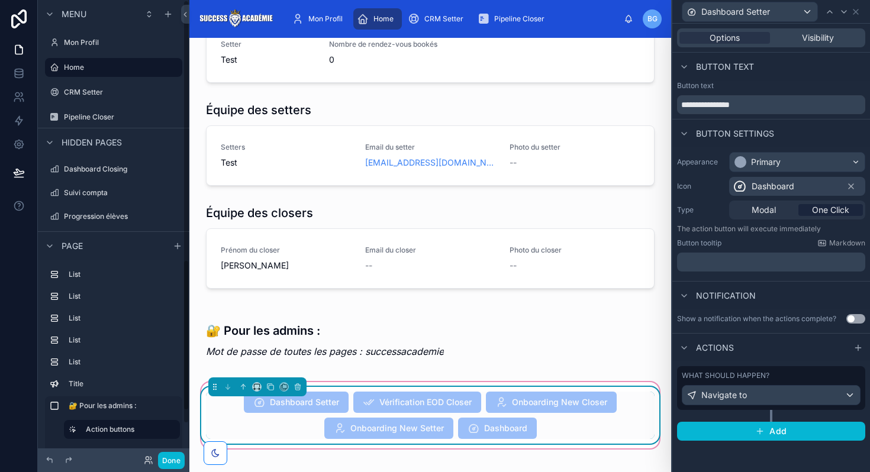
click at [252, 407] on div "Dashboard Setter Vérification EOD Closer Onboarding New Closer Onboarding New S…" at bounding box center [430, 415] width 449 height 47
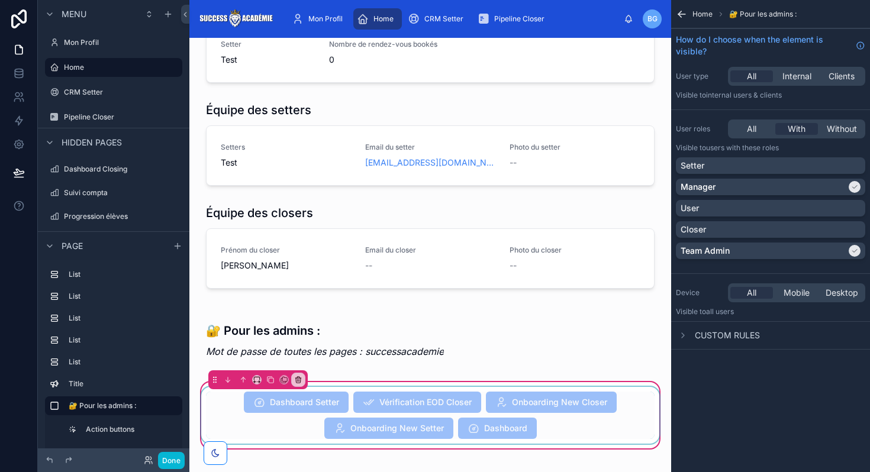
click at [252, 407] on div at bounding box center [430, 415] width 463 height 57
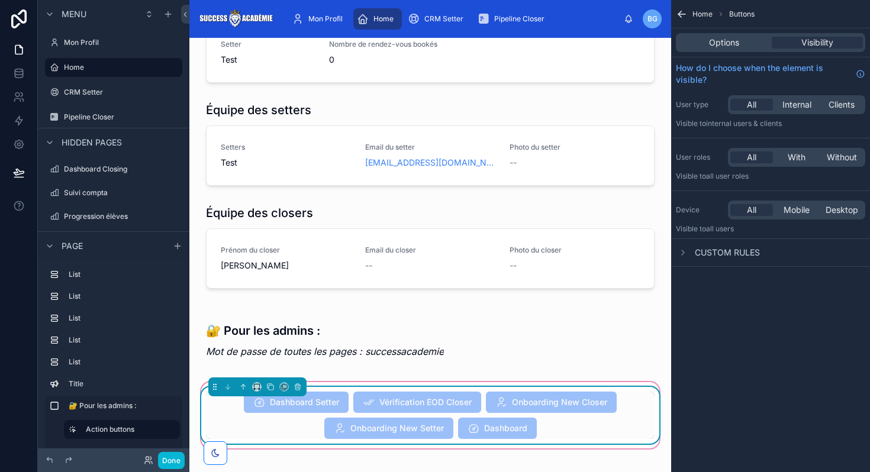
click at [534, 398] on span "Onboarding New Closer" at bounding box center [551, 404] width 131 height 12
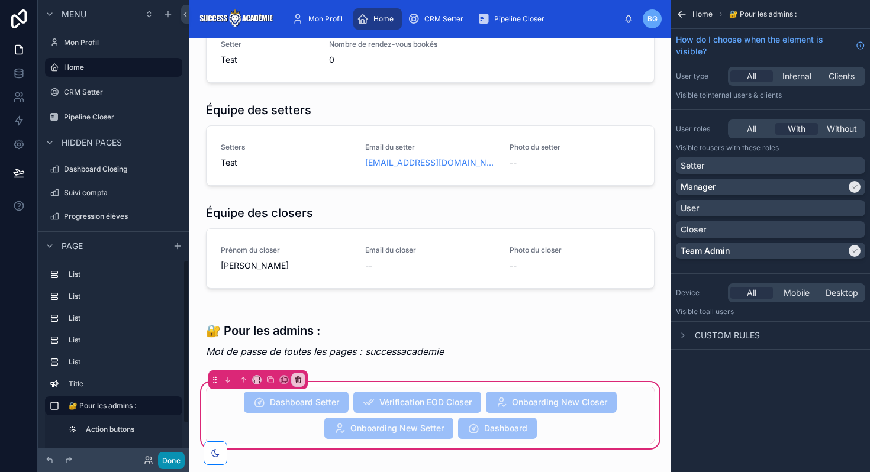
click at [161, 458] on button "Done" at bounding box center [171, 460] width 27 height 17
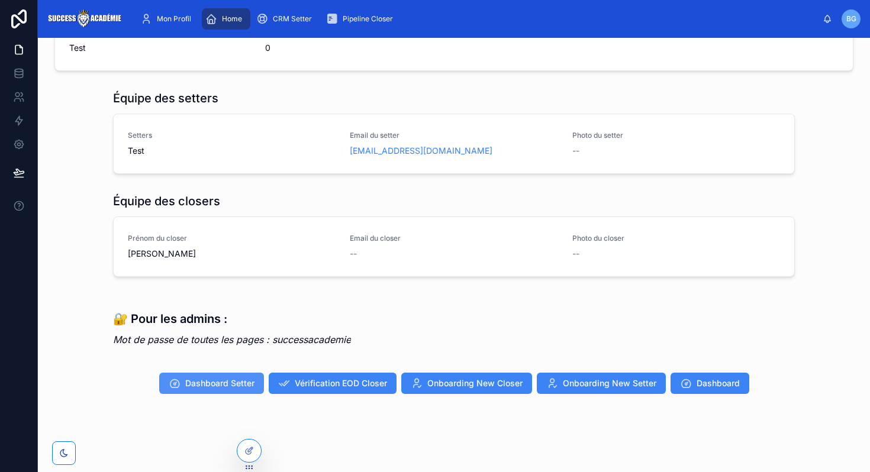
click at [241, 380] on span "Dashboard Setter" at bounding box center [219, 384] width 69 height 12
click at [290, 16] on span "CRM Setter" at bounding box center [292, 18] width 39 height 9
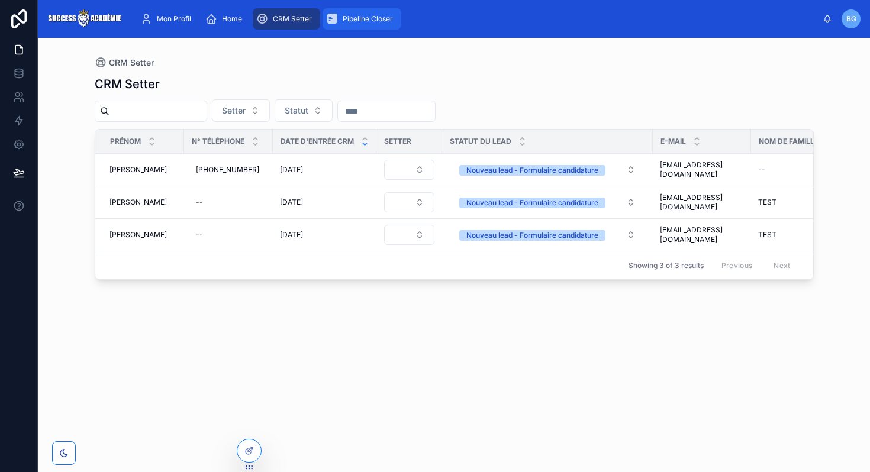
click at [357, 21] on span "Pipeline Closer" at bounding box center [368, 18] width 50 height 9
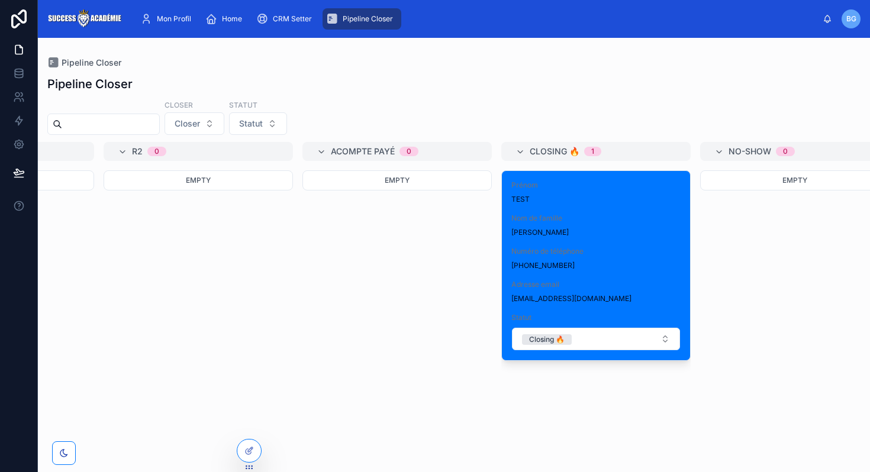
scroll to position [0, 365]
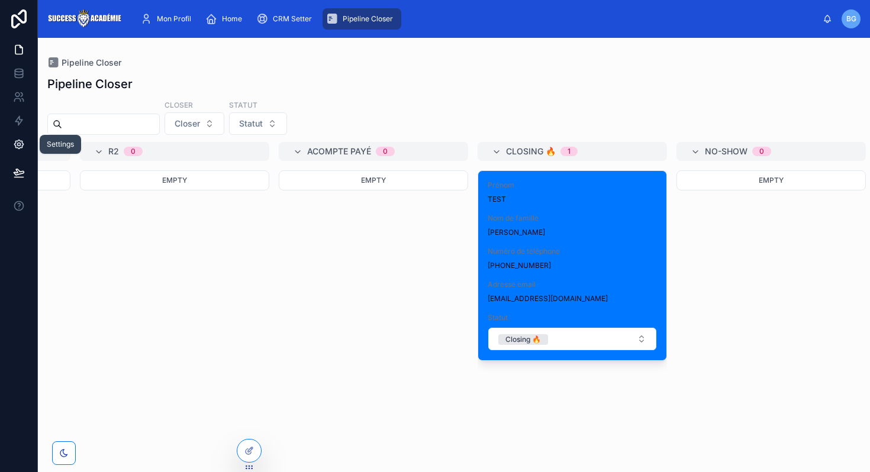
click at [15, 143] on icon at bounding box center [18, 144] width 9 height 9
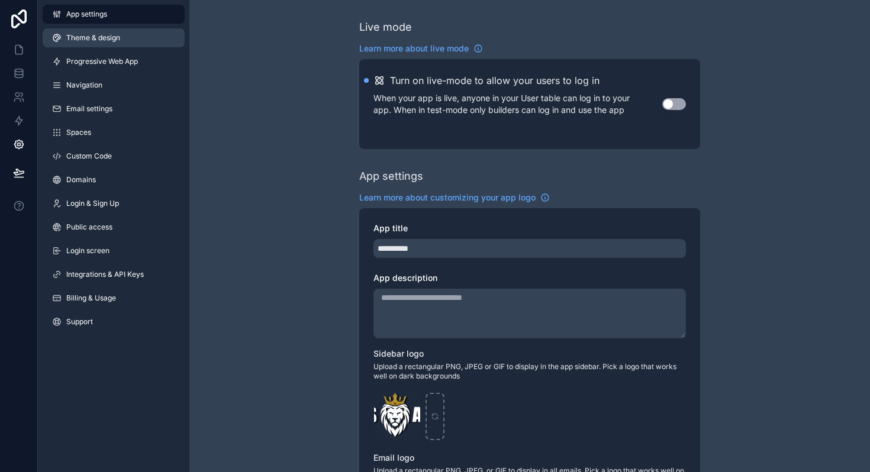
click at [101, 41] on span "Theme & design" at bounding box center [93, 37] width 54 height 9
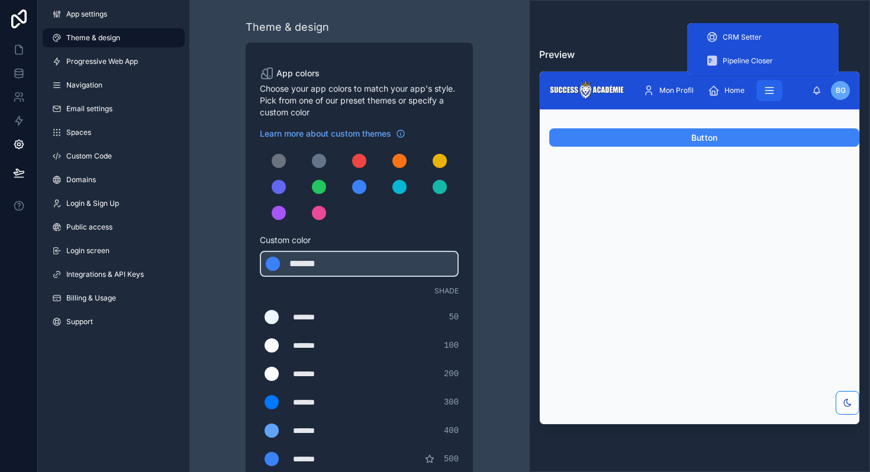
click at [763, 90] on icon "scrollable content" at bounding box center [769, 91] width 12 height 12
click at [752, 67] on div "Pipeline Closer" at bounding box center [763, 60] width 114 height 19
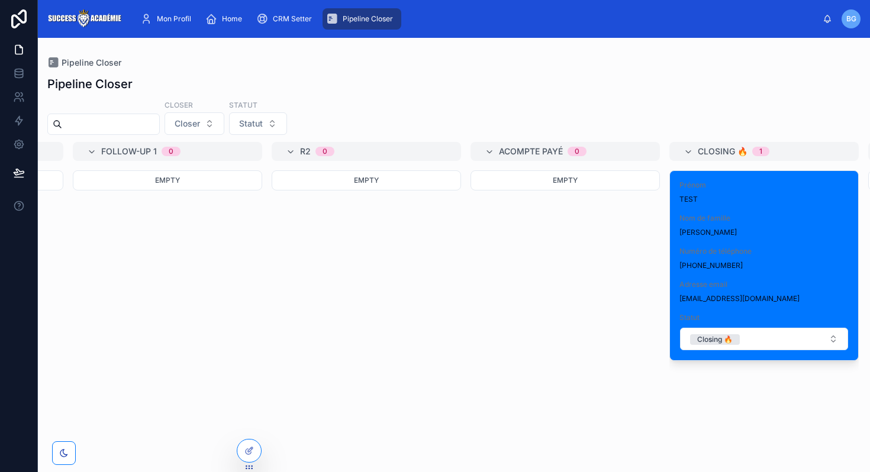
scroll to position [0, 177]
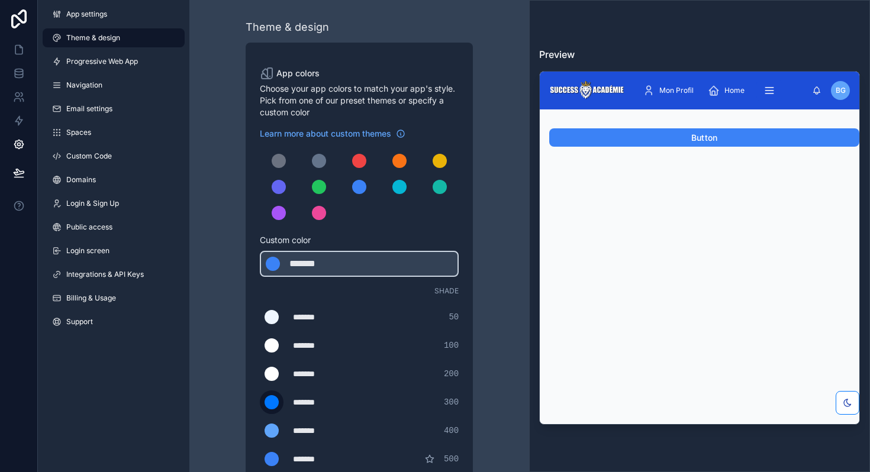
click at [267, 407] on div "scrollable content" at bounding box center [272, 402] width 14 height 14
click at [260, 402] on input "*******" at bounding box center [260, 402] width 0 height 0
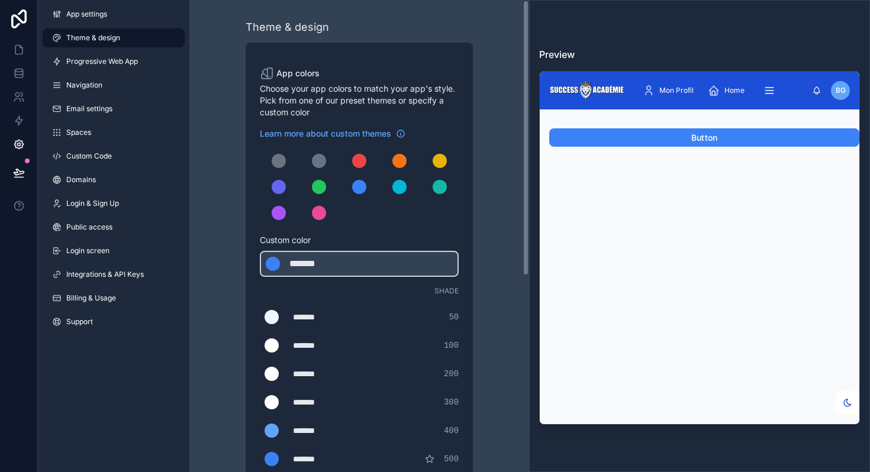
click at [215, 258] on div "Theme & design App colors Choose your app colors to match your app's style. Pic…" at bounding box center [359, 403] width 321 height 807
click at [762, 101] on div "Mon Profil Home CRM Setter Pipeline Closer" at bounding box center [722, 91] width 179 height 26
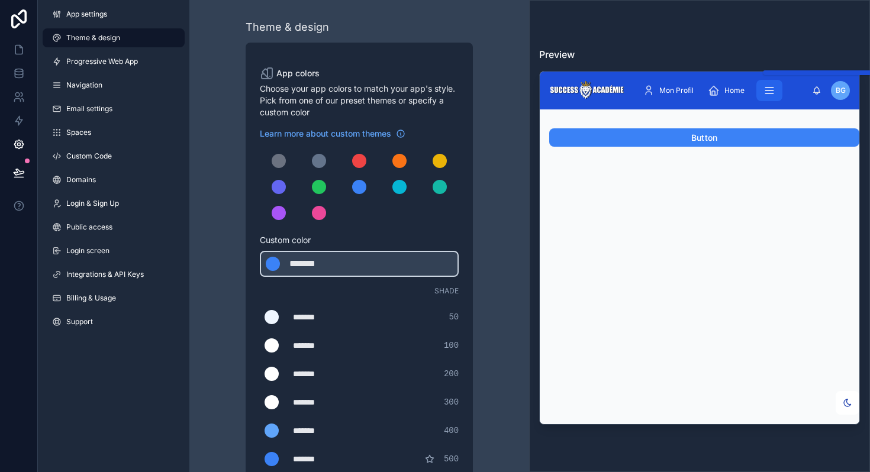
click at [765, 88] on icon "scrollable content" at bounding box center [769, 91] width 12 height 12
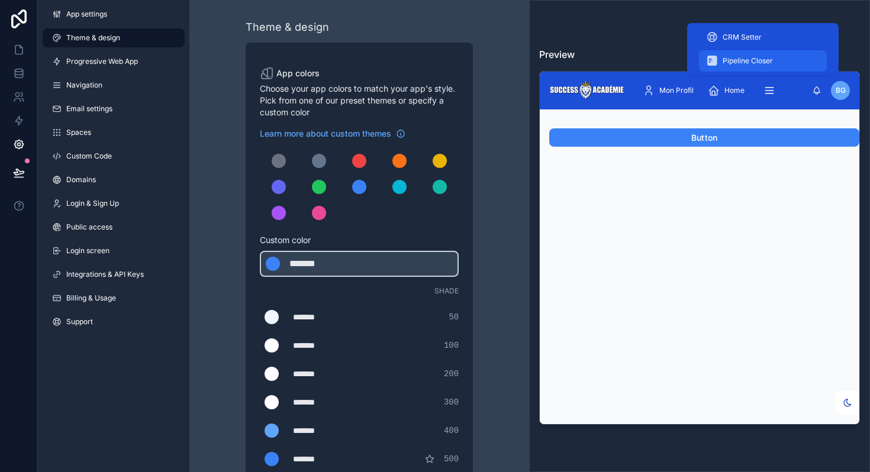
click at [761, 63] on span "Pipeline Closer" at bounding box center [748, 60] width 50 height 9
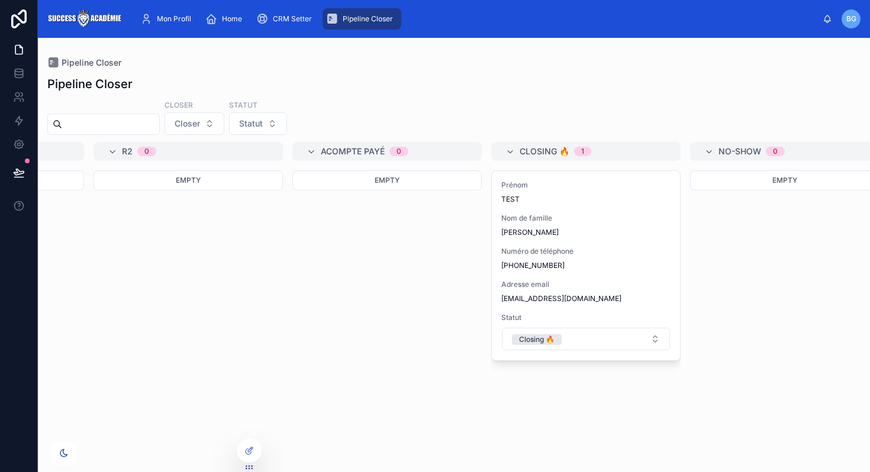
scroll to position [0, 357]
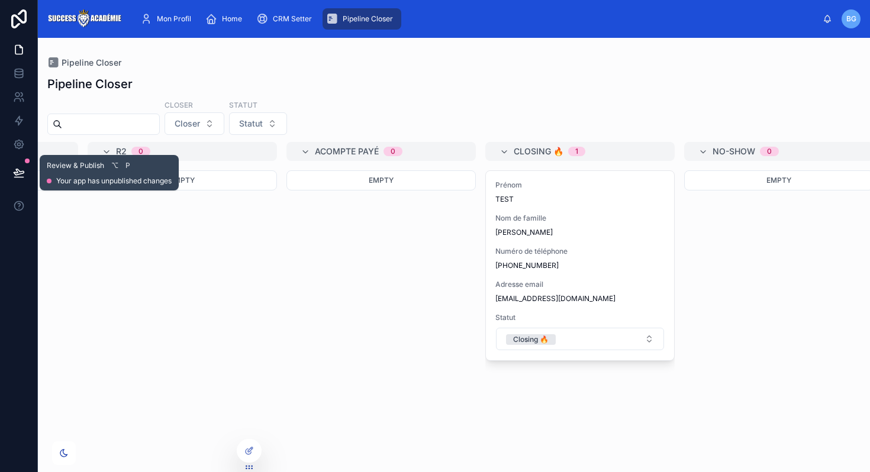
click at [21, 167] on icon at bounding box center [19, 173] width 12 height 12
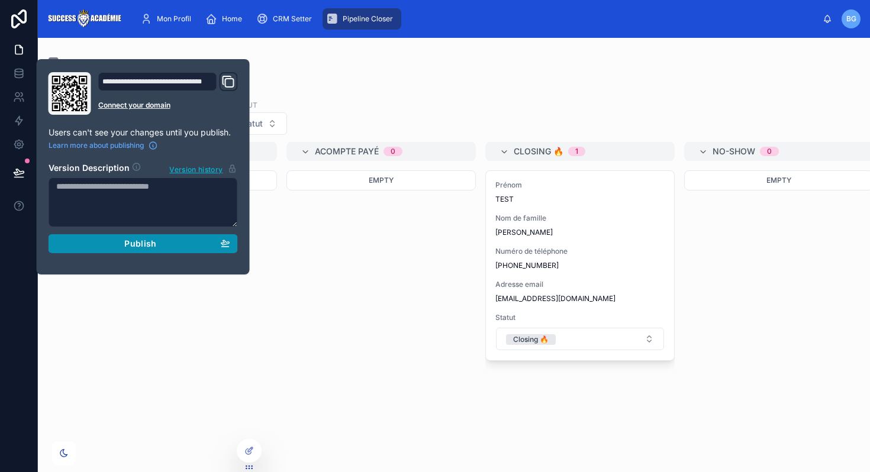
click at [105, 237] on button "Publish" at bounding box center [143, 243] width 189 height 19
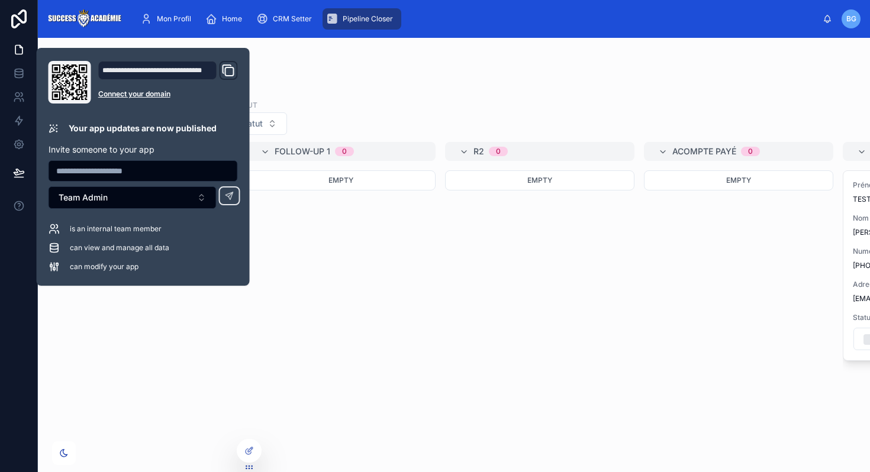
click at [437, 88] on div "Pipeline Closer" at bounding box center [453, 84] width 813 height 17
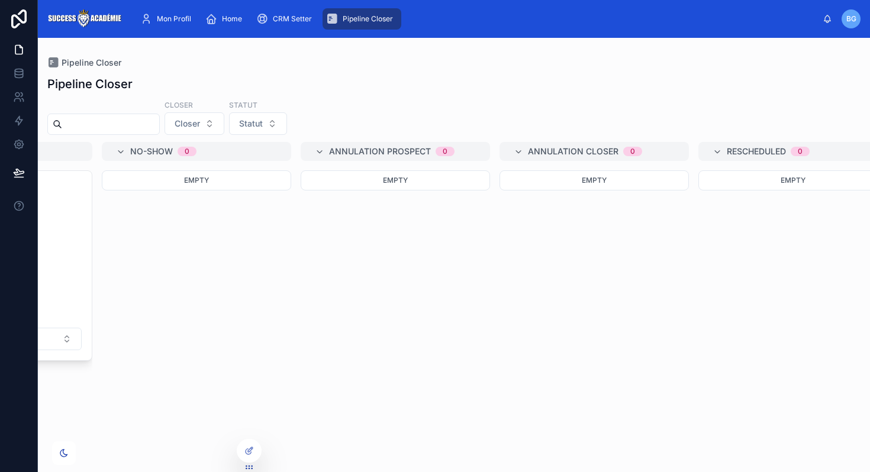
scroll to position [0, 936]
click at [169, 13] on div "Mon Profil" at bounding box center [168, 18] width 56 height 19
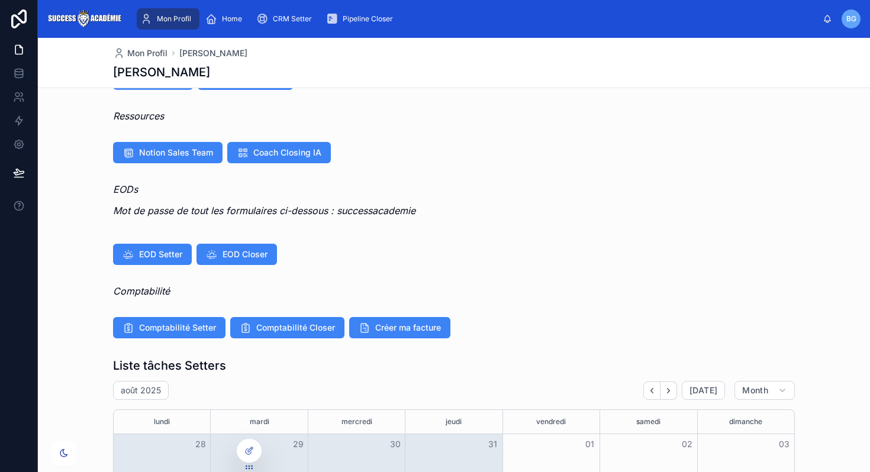
scroll to position [97, 0]
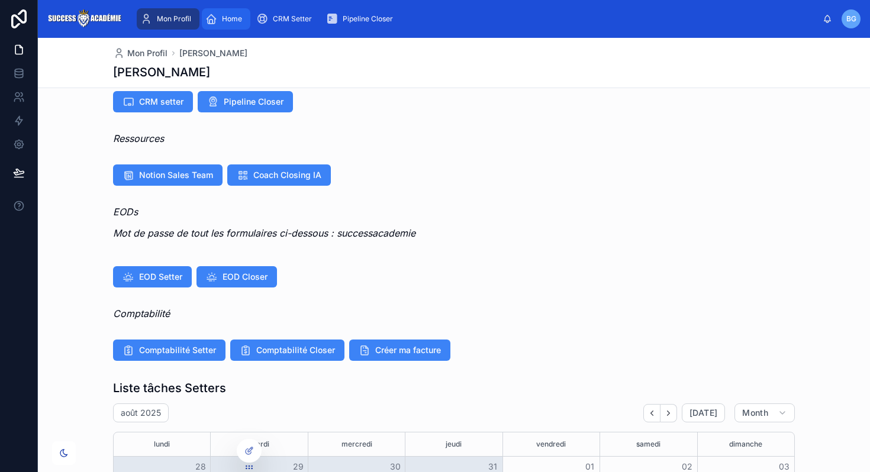
click at [228, 17] on span "Home" at bounding box center [232, 18] width 20 height 9
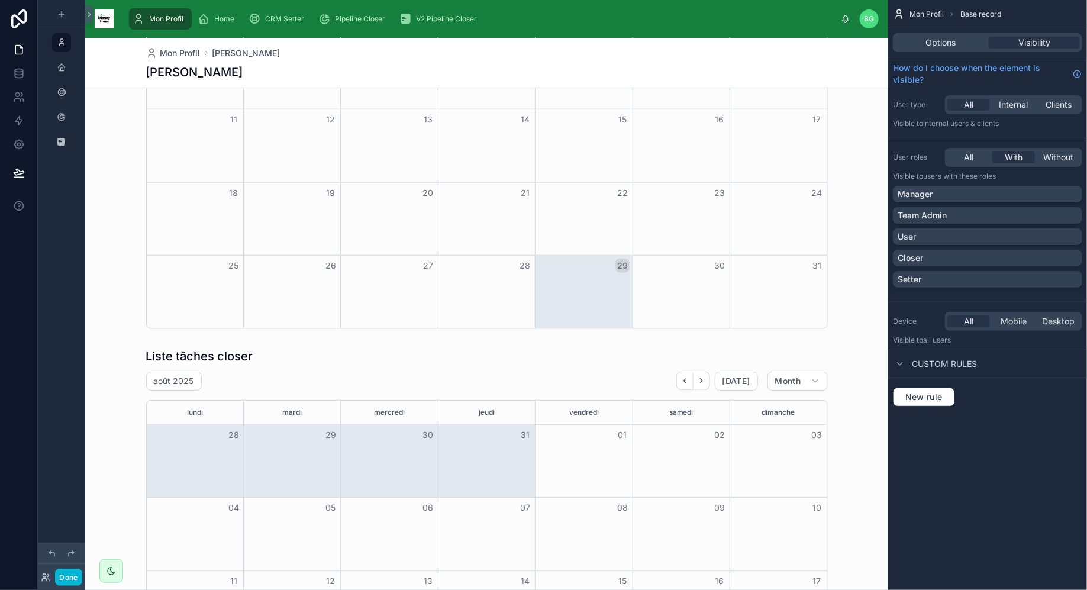
scroll to position [688, 0]
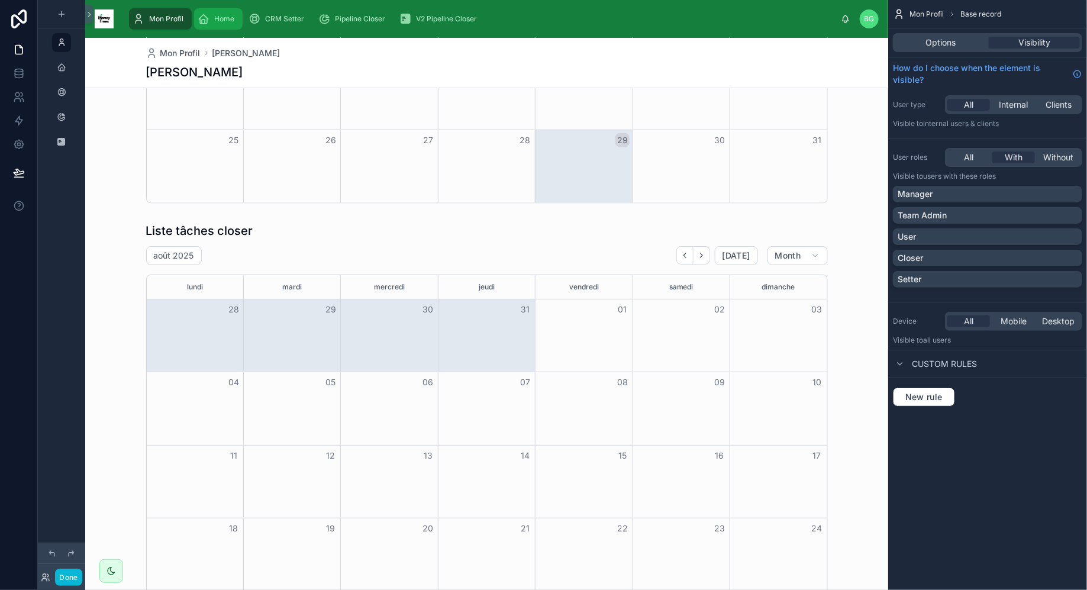
click at [226, 18] on span "Home" at bounding box center [224, 18] width 20 height 9
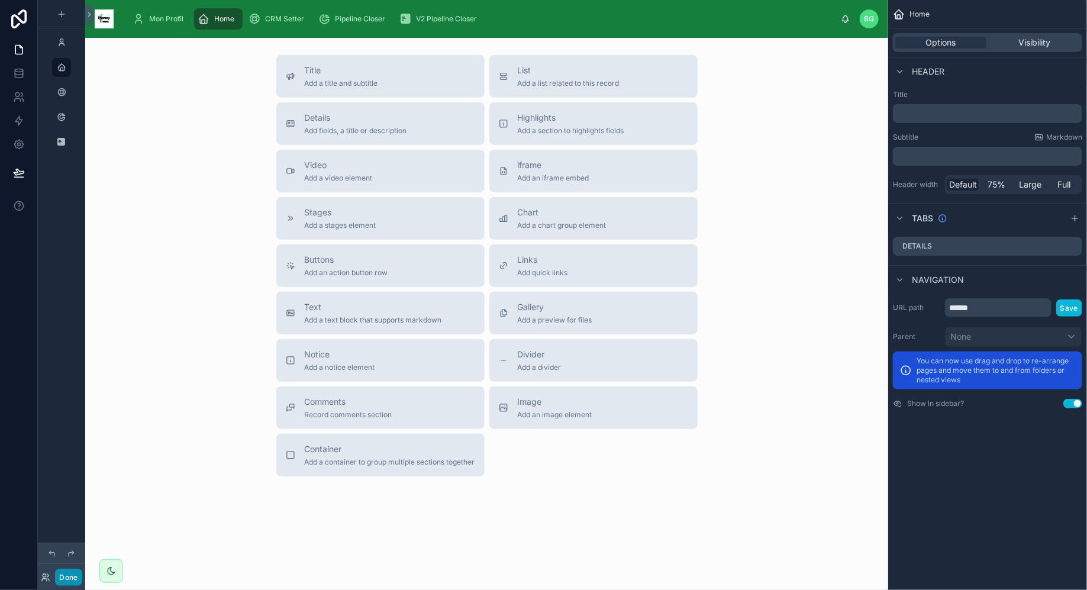
scroll to position [1451, 0]
click at [72, 579] on button "Done" at bounding box center [68, 577] width 27 height 17
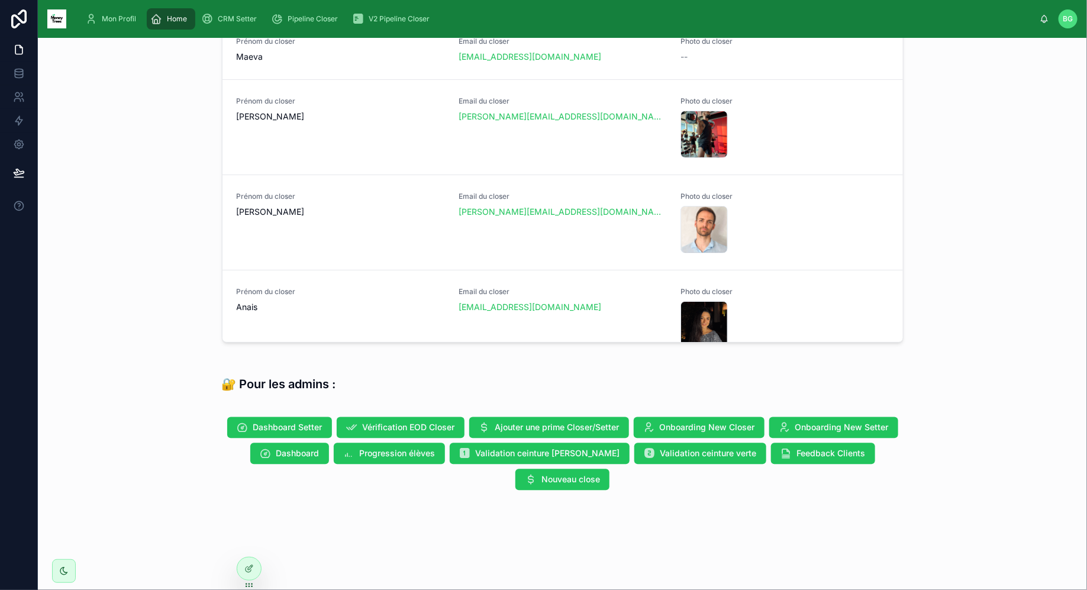
scroll to position [968, 0]
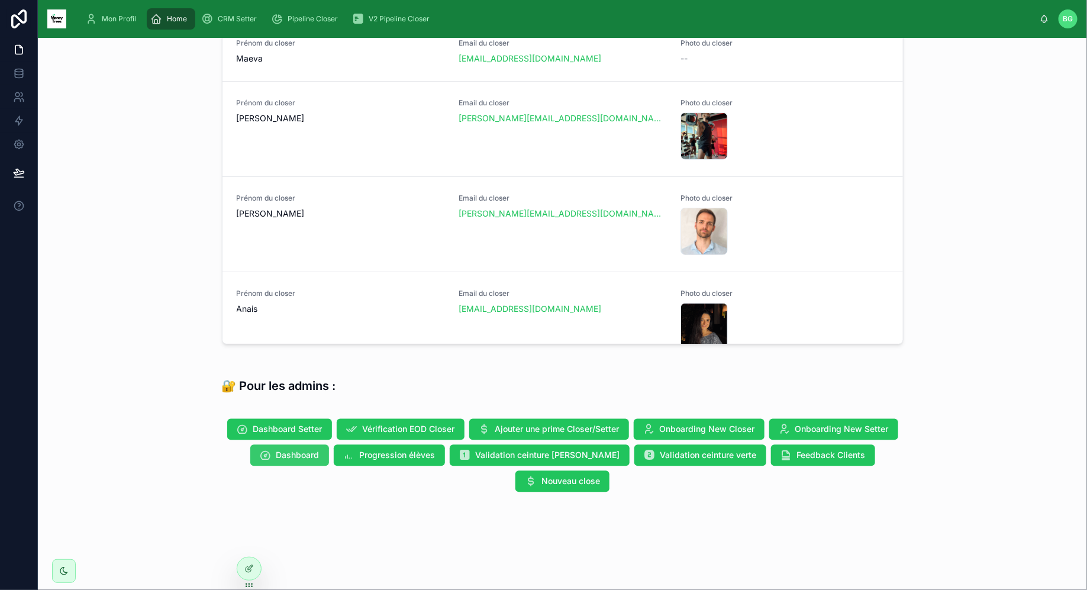
click at [317, 453] on span "Dashboard" at bounding box center [297, 456] width 43 height 12
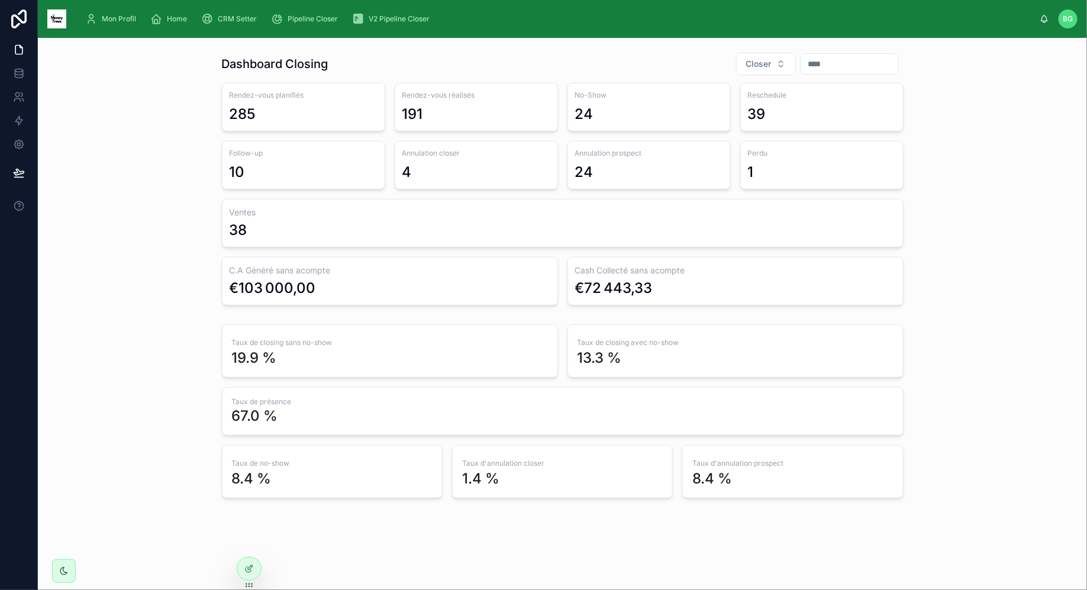
click at [816, 63] on input "text" at bounding box center [849, 64] width 97 height 17
click at [862, 160] on button "1" at bounding box center [865, 162] width 21 height 21
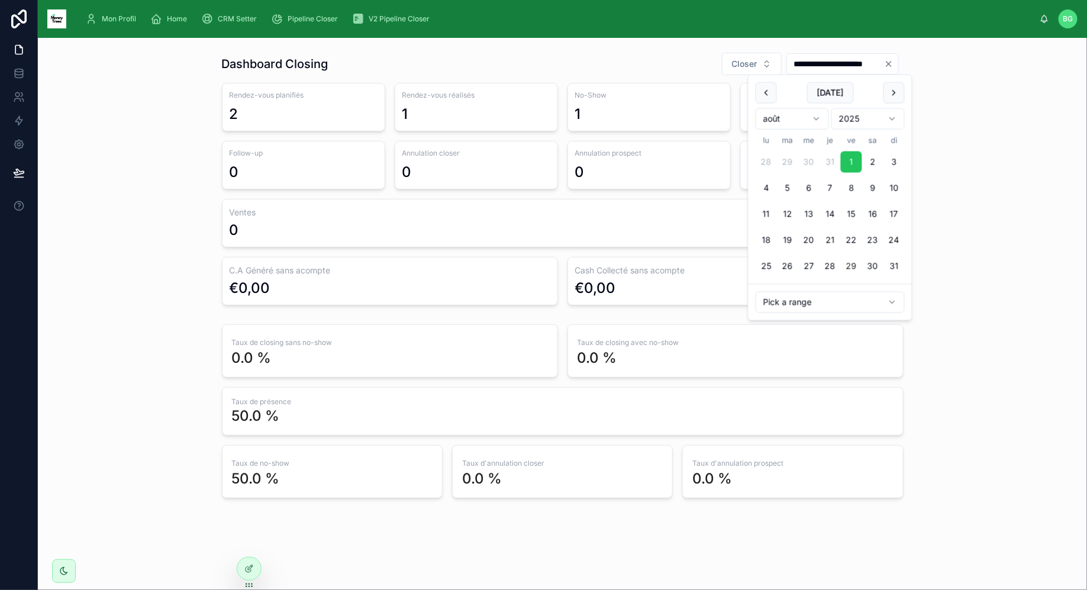
click at [859, 267] on button "29" at bounding box center [851, 266] width 21 height 21
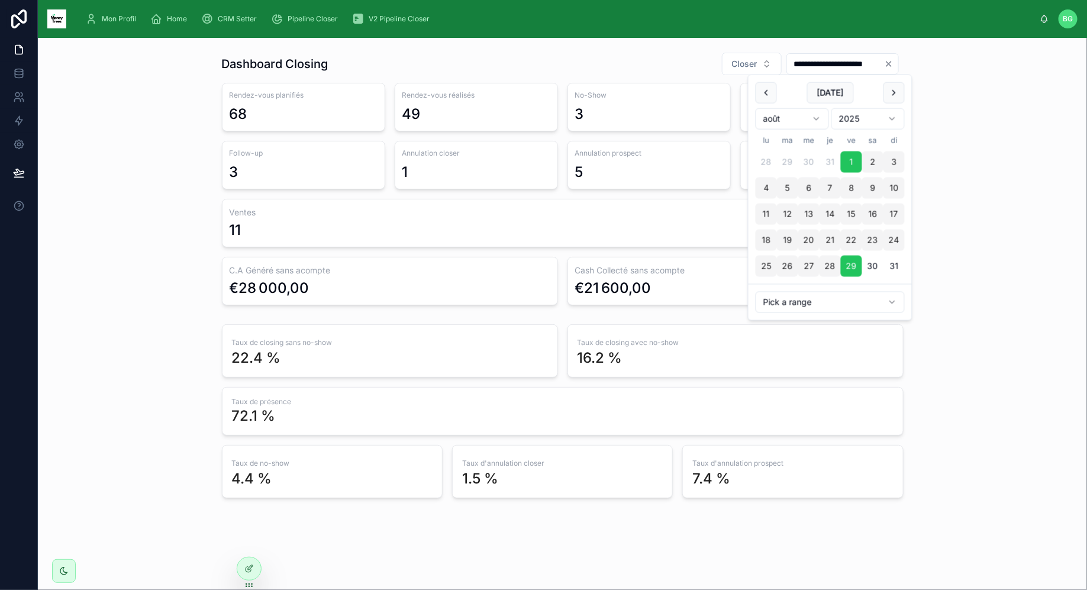
click at [894, 268] on button "31" at bounding box center [894, 266] width 21 height 21
type input "**********"
click at [887, 57] on div "**********" at bounding box center [843, 63] width 112 height 21
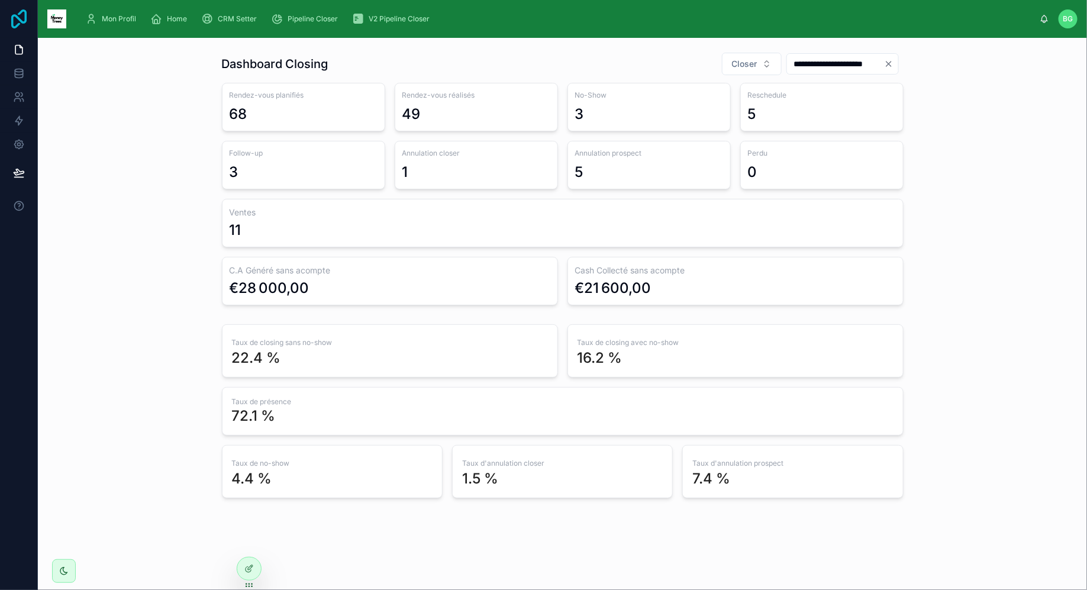
click at [23, 15] on icon at bounding box center [19, 18] width 24 height 19
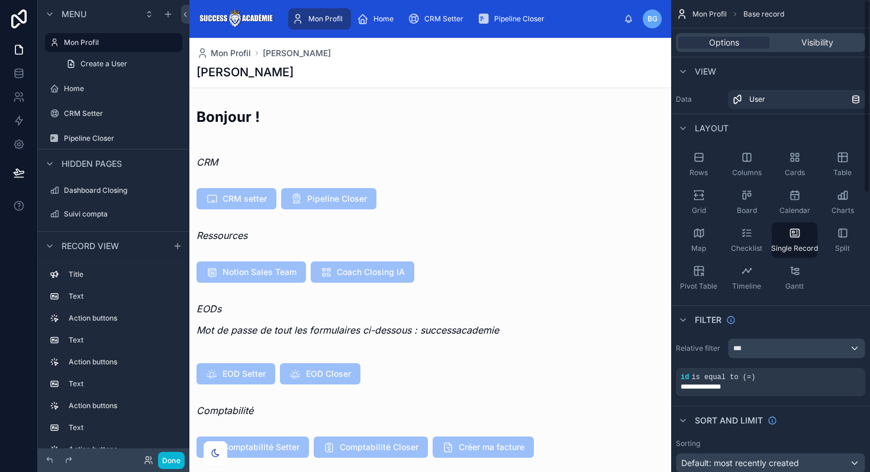
click at [166, 457] on button "Done" at bounding box center [171, 460] width 27 height 17
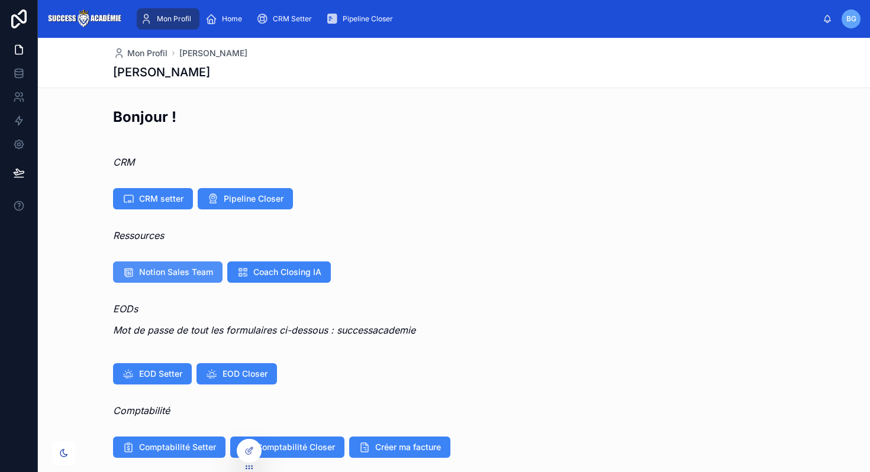
click at [165, 263] on button "Notion Sales Team" at bounding box center [167, 272] width 109 height 21
click at [155, 196] on span "CRM setter" at bounding box center [161, 199] width 44 height 12
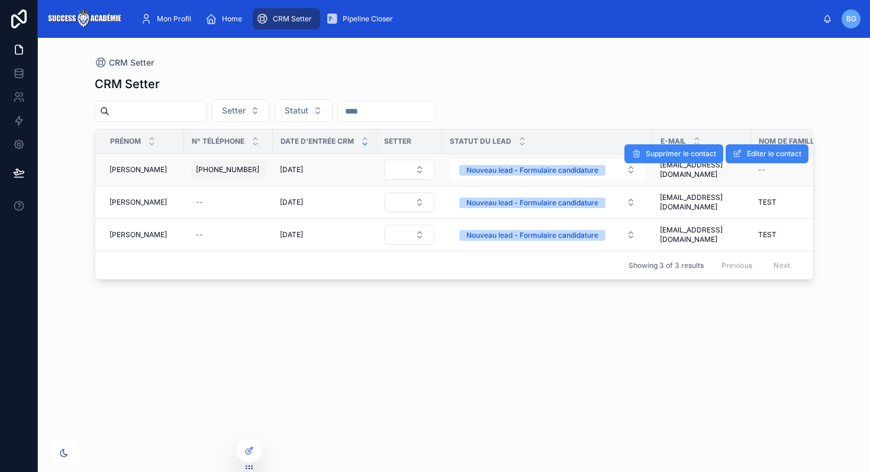
click at [249, 177] on div "+33620602614 +33620602614" at bounding box center [228, 169] width 75 height 19
click at [133, 172] on span "[PERSON_NAME]" at bounding box center [137, 169] width 57 height 9
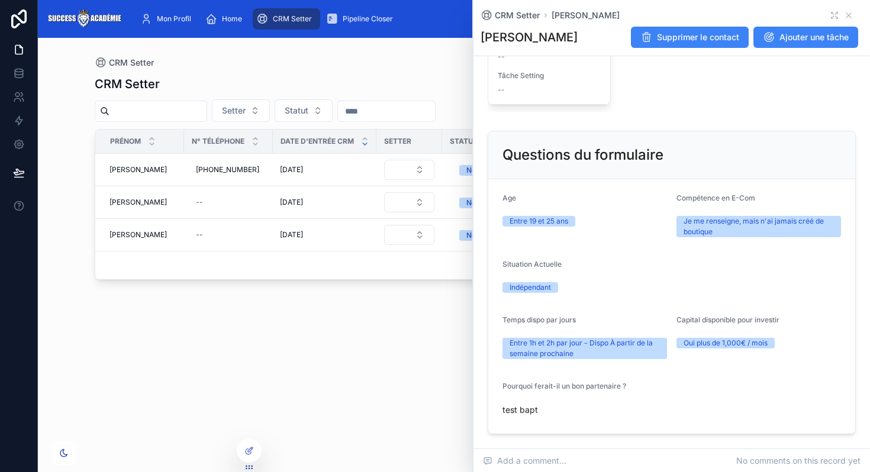
scroll to position [585, 0]
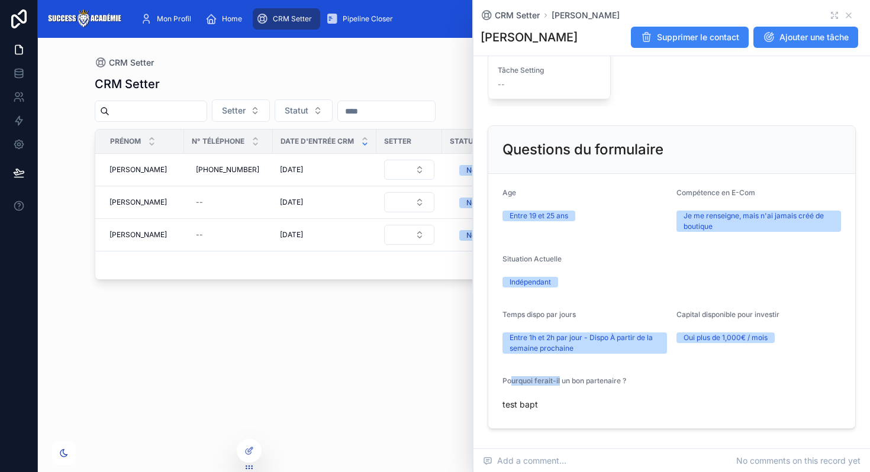
drag, startPoint x: 511, startPoint y: 378, endPoint x: 571, endPoint y: 377, distance: 59.8
click at [570, 378] on span "Pourquoi ferait-il un bon partenaire ?" at bounding box center [564, 380] width 124 height 9
click at [408, 373] on div "CRM Setter Setter Statut Prénom N° Téléphone Date d'entrée CRM Setter Statut du…" at bounding box center [454, 263] width 719 height 389
click at [849, 14] on icon at bounding box center [848, 15] width 5 height 5
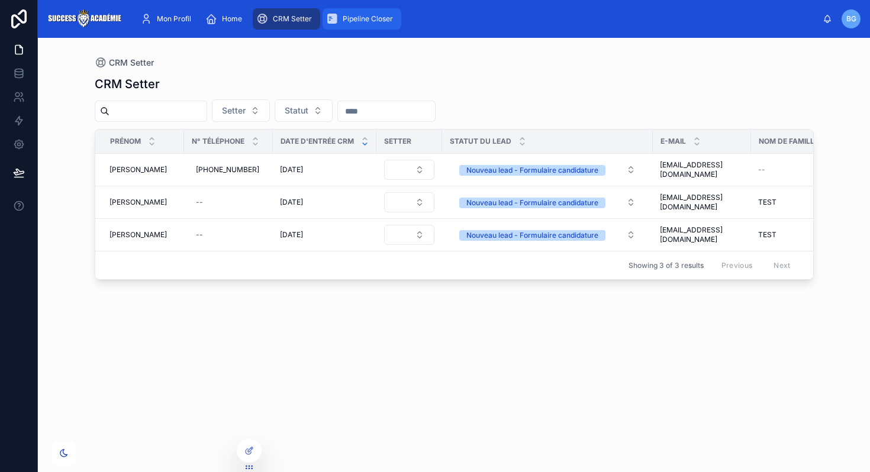
click at [353, 14] on div "Pipeline Closer" at bounding box center [362, 18] width 72 height 19
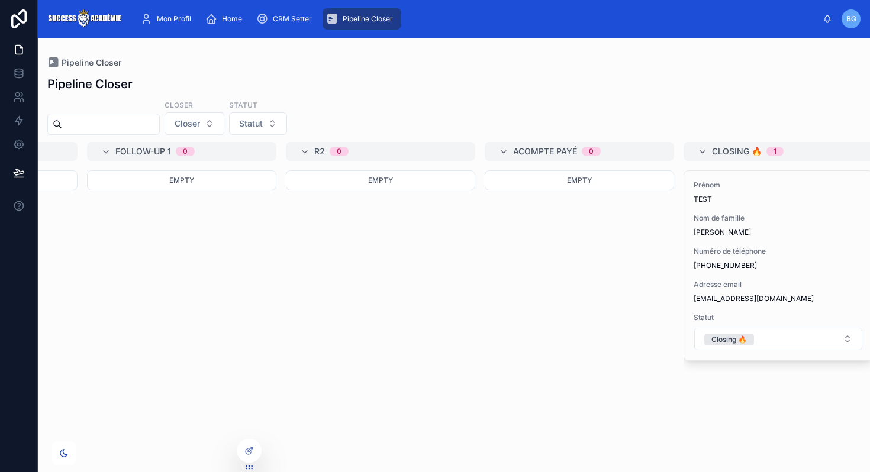
scroll to position [0, 221]
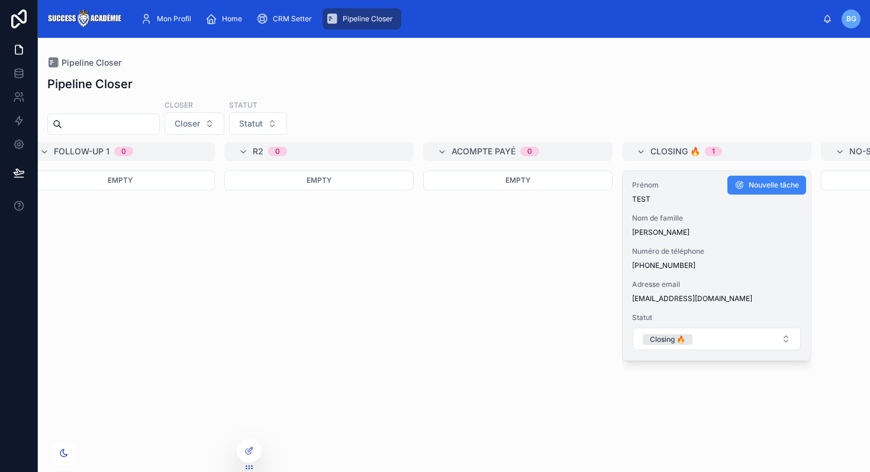
click at [743, 231] on span "[PERSON_NAME]" at bounding box center [716, 232] width 169 height 9
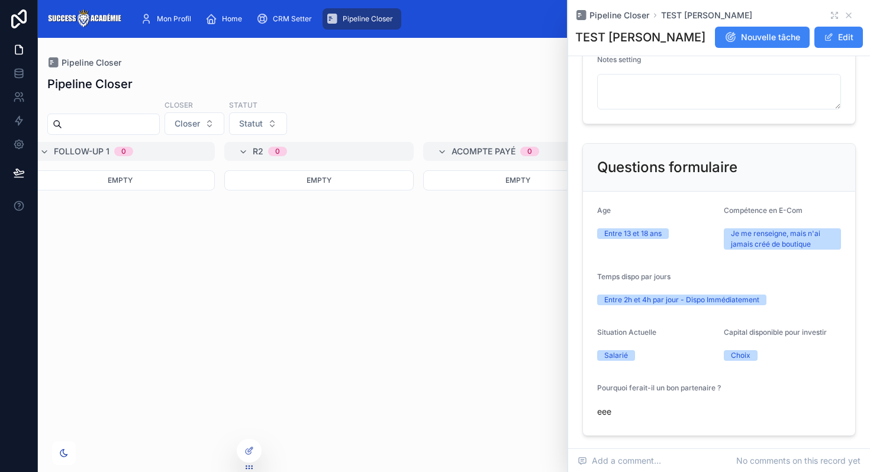
scroll to position [963, 0]
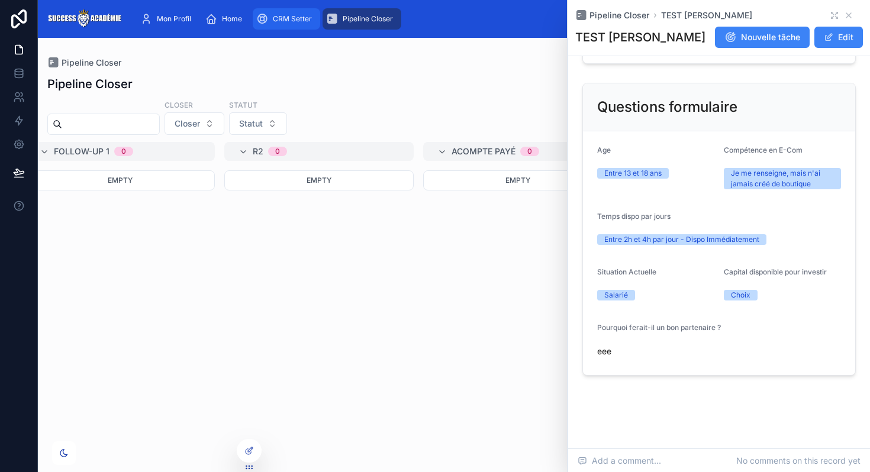
click at [273, 11] on div "CRM Setter" at bounding box center [286, 18] width 60 height 19
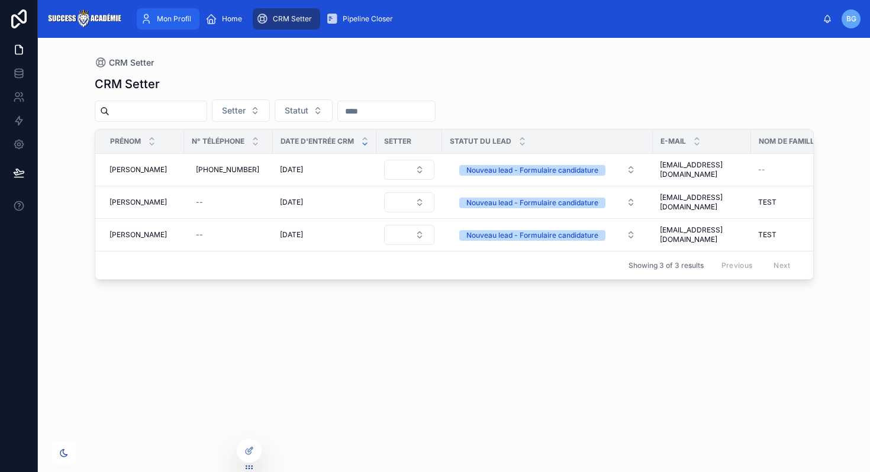
click at [143, 16] on icon "scrollable content" at bounding box center [146, 19] width 12 height 12
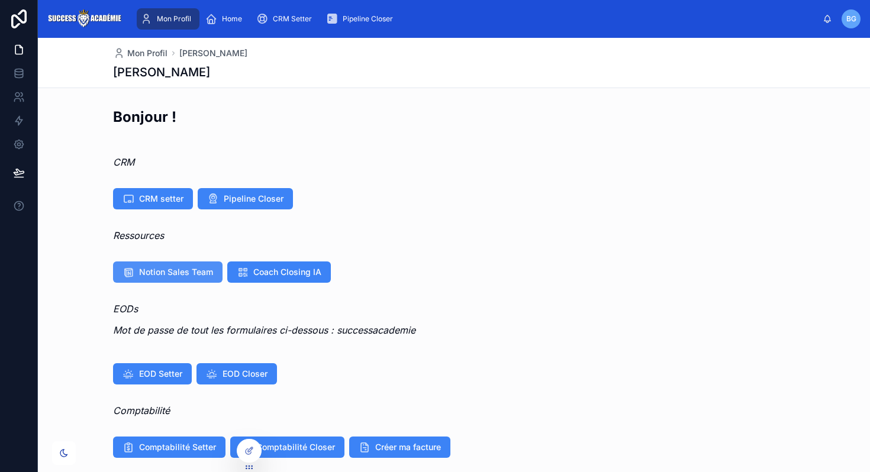
click at [192, 270] on span "Notion Sales Team" at bounding box center [176, 272] width 74 height 12
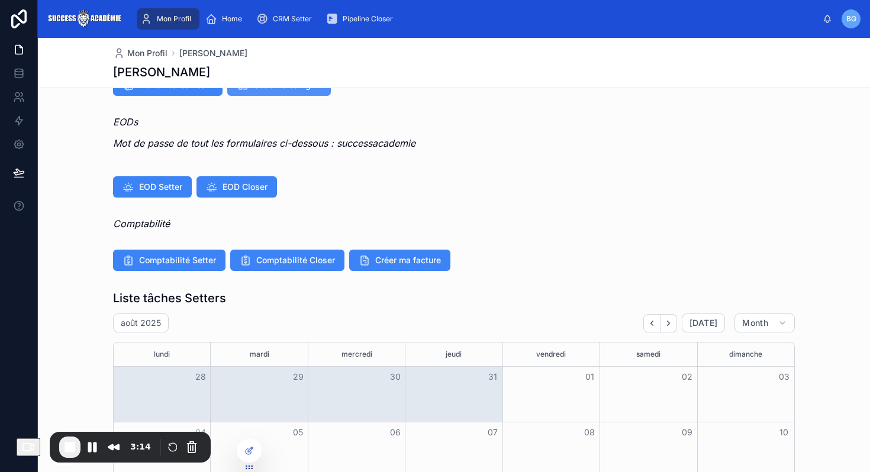
scroll to position [188, 0]
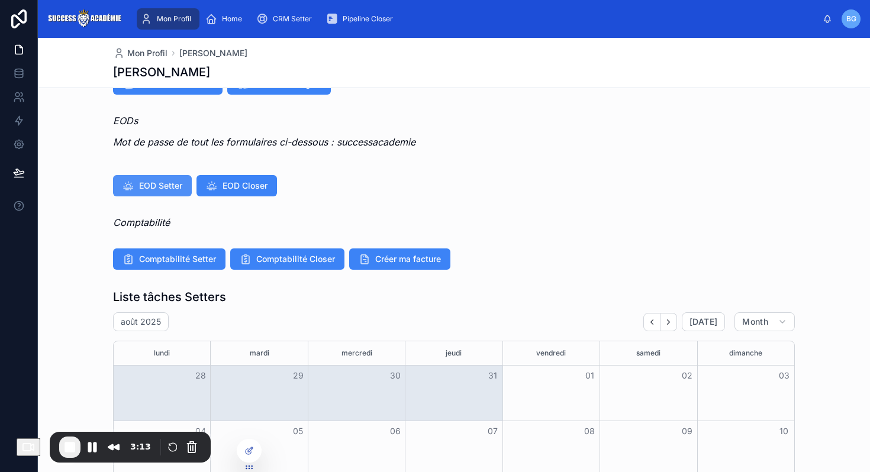
click at [175, 183] on span "EOD Setter" at bounding box center [160, 186] width 43 height 12
click at [220, 190] on button "EOD Closer" at bounding box center [236, 185] width 80 height 21
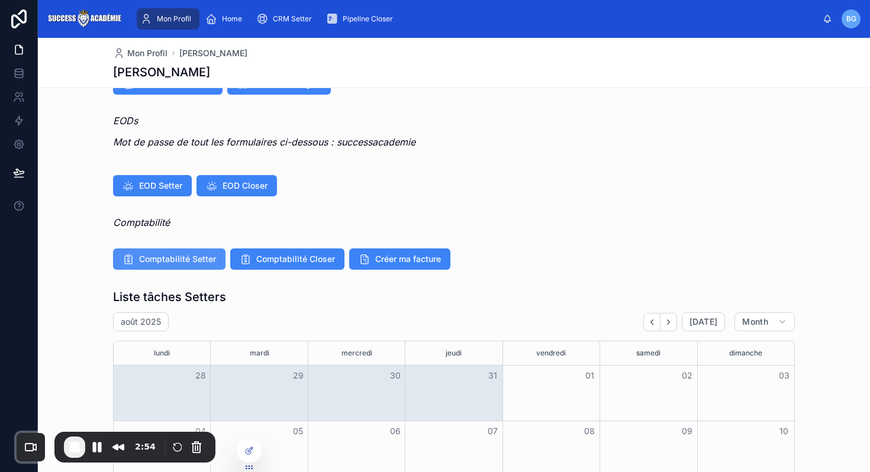
click at [157, 254] on span "Comptabilité Setter" at bounding box center [177, 259] width 77 height 12
click at [272, 252] on button "Comptabilité Closer" at bounding box center [287, 259] width 114 height 21
click at [407, 265] on span "Créer ma facture" at bounding box center [408, 259] width 66 height 12
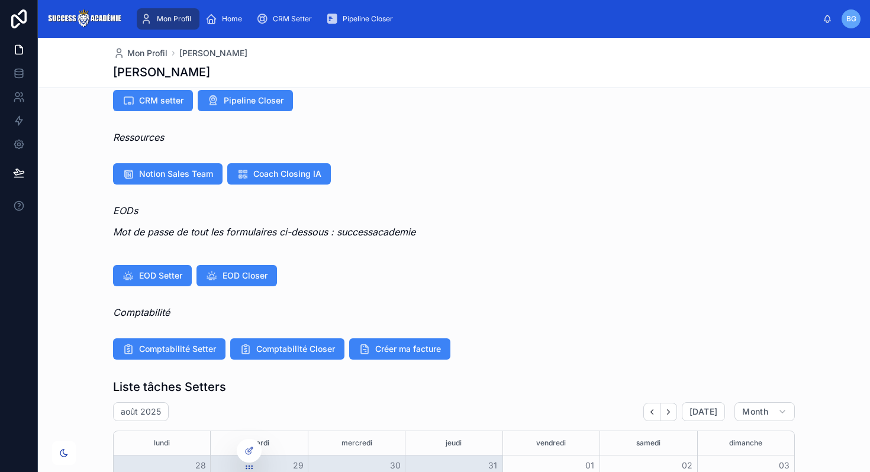
scroll to position [112, 0]
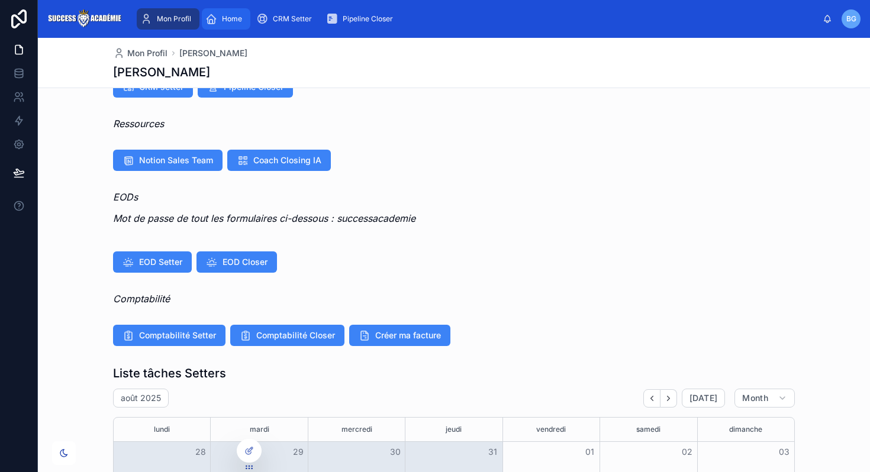
click at [231, 18] on span "Home" at bounding box center [232, 18] width 20 height 9
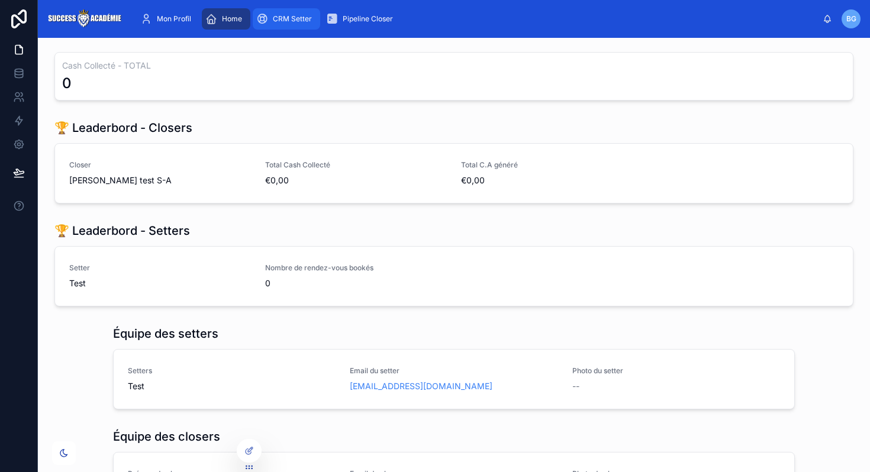
click at [299, 24] on div "CRM Setter" at bounding box center [286, 18] width 60 height 19
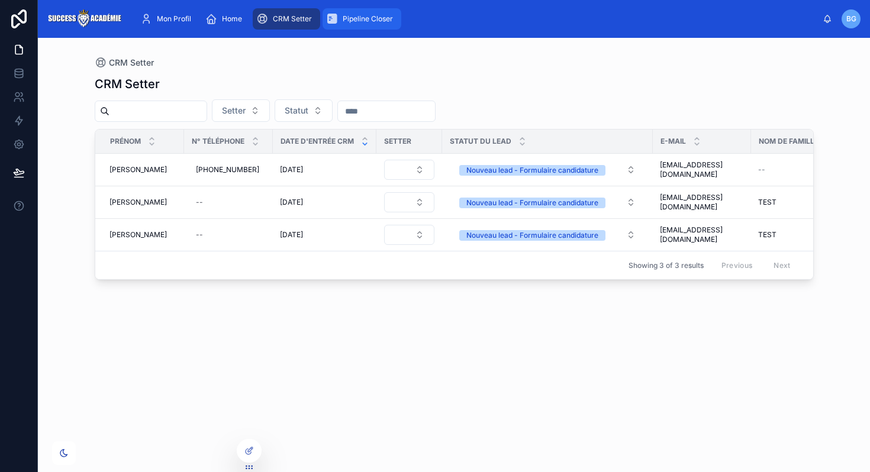
click at [337, 27] on div "Pipeline Closer" at bounding box center [362, 18] width 72 height 19
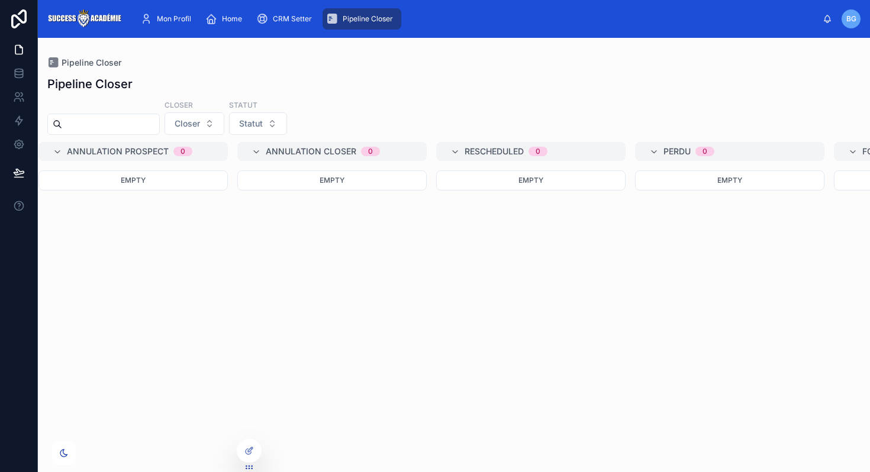
scroll to position [0, 1203]
